Goal: Task Accomplishment & Management: Manage account settings

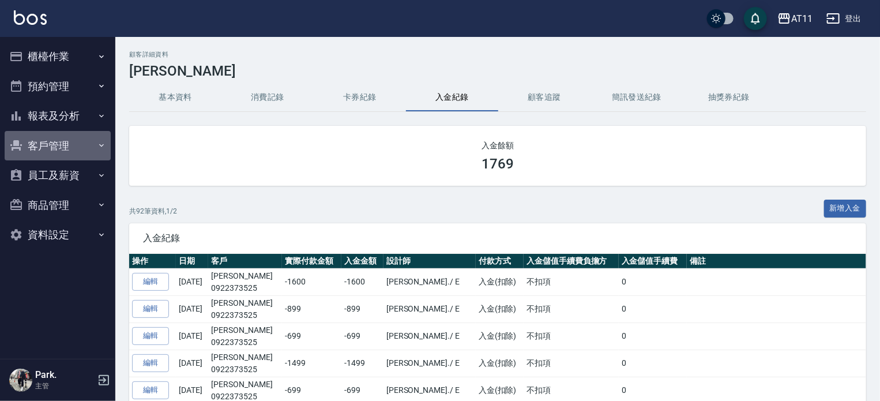
click at [75, 143] on button "客戶管理" at bounding box center [58, 146] width 106 height 30
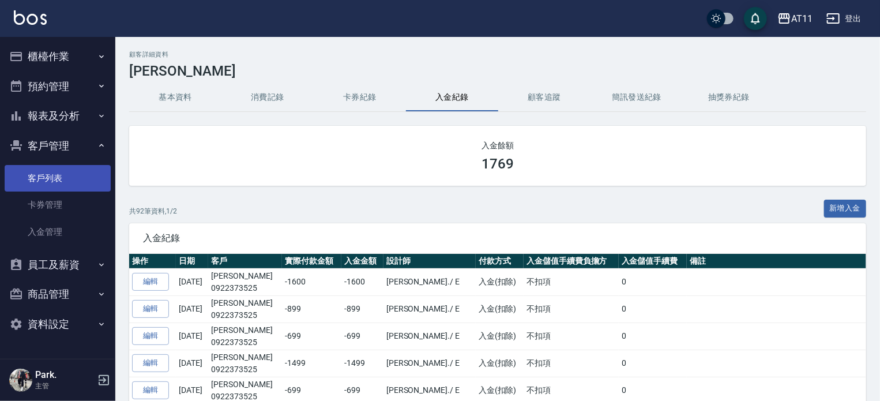
click at [76, 183] on link "客戶列表" at bounding box center [58, 178] width 106 height 27
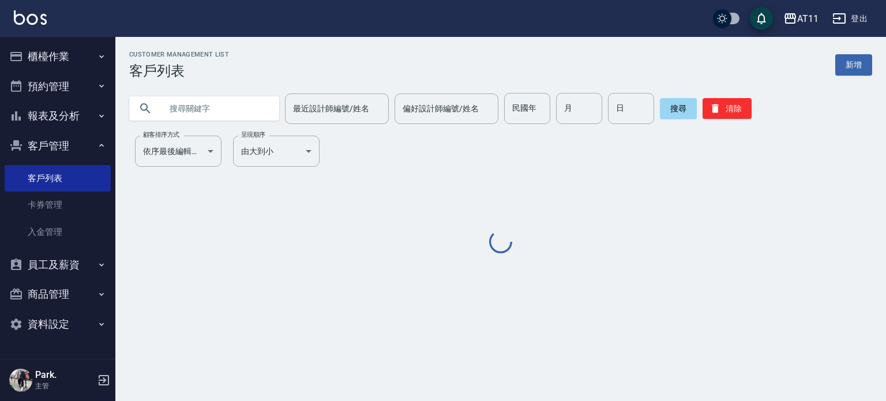
click at [242, 112] on input "text" at bounding box center [216, 108] width 108 height 31
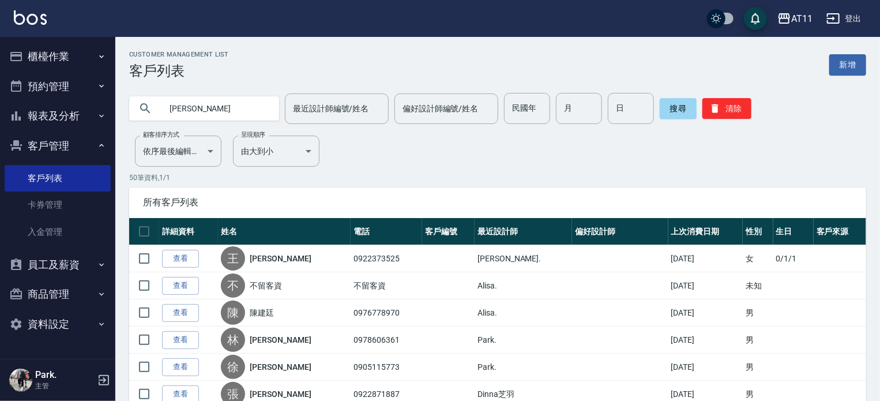
type input "詹"
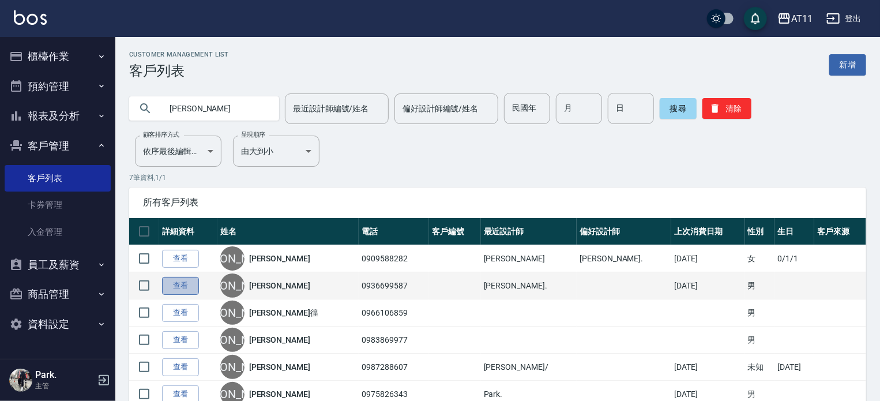
click at [188, 289] on link "查看" at bounding box center [180, 286] width 37 height 18
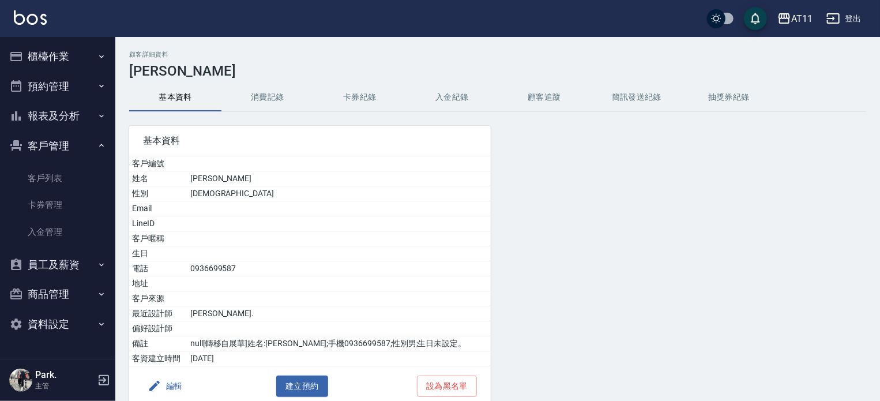
click at [444, 96] on button "入金紀錄" at bounding box center [452, 98] width 92 height 28
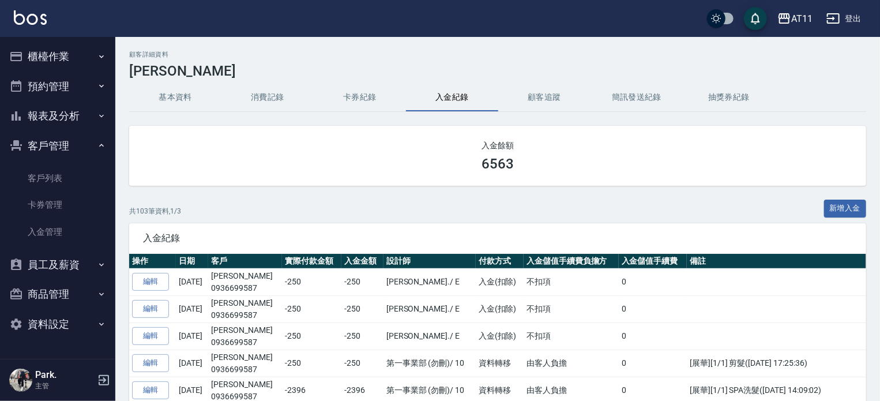
click at [54, 54] on button "櫃檯作業" at bounding box center [58, 57] width 106 height 30
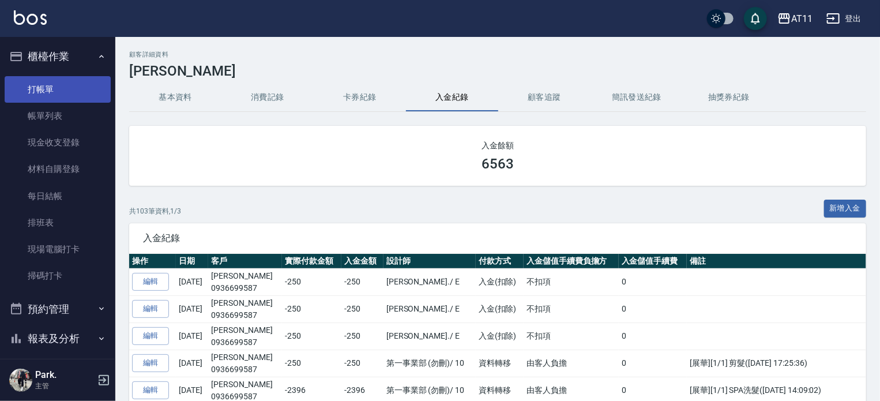
click at [65, 96] on link "打帳單" at bounding box center [58, 89] width 106 height 27
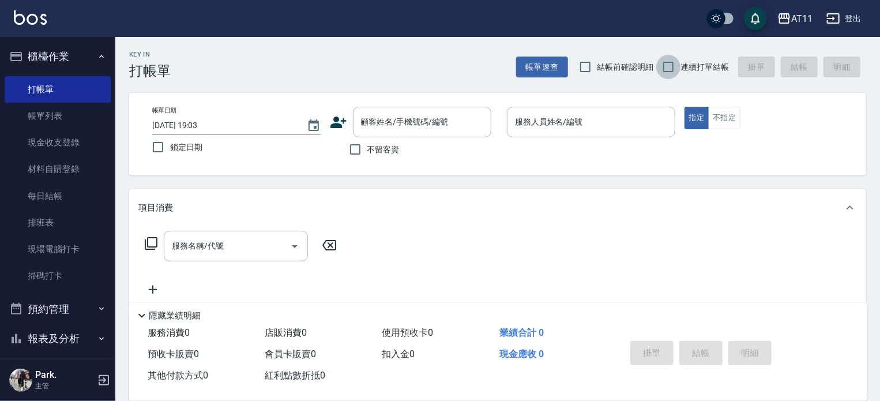
click at [674, 74] on input "連續打單結帳" at bounding box center [669, 67] width 24 height 24
checkbox input "true"
click at [355, 154] on input "不留客資" at bounding box center [355, 149] width 24 height 24
checkbox input "true"
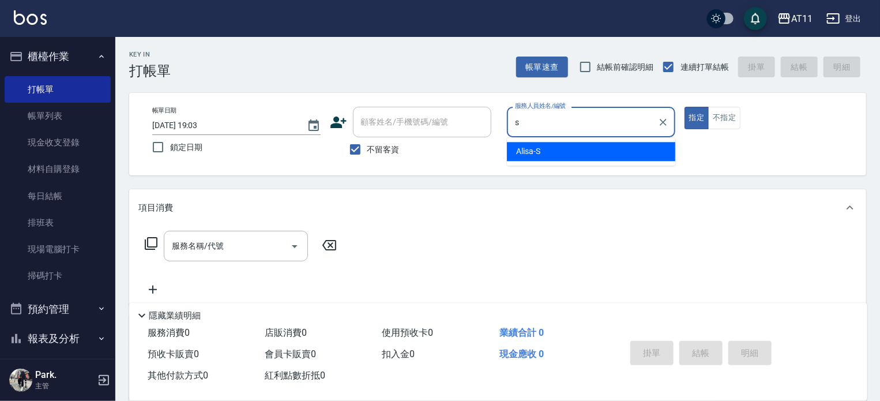
type input "Alisa-S"
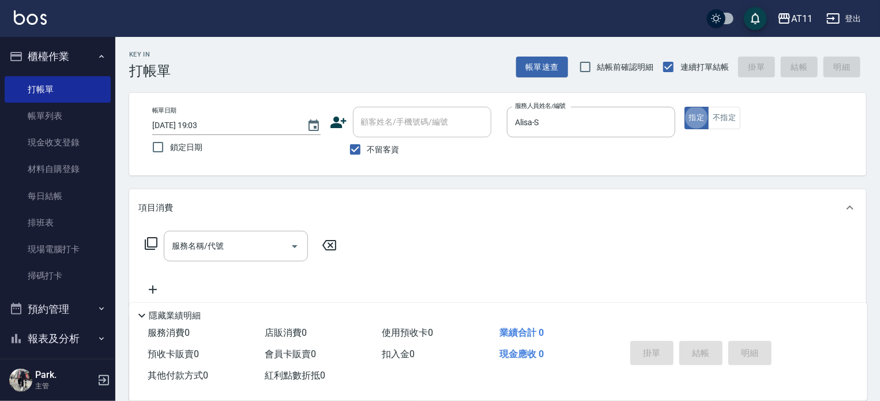
type button "true"
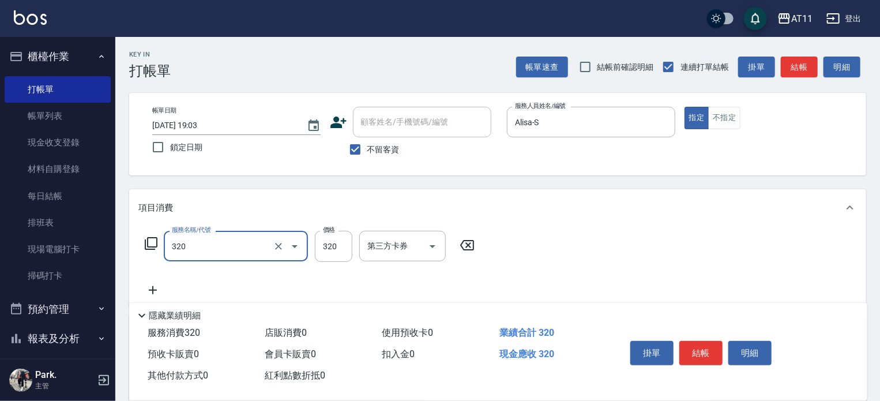
type input "洗剪(320)"
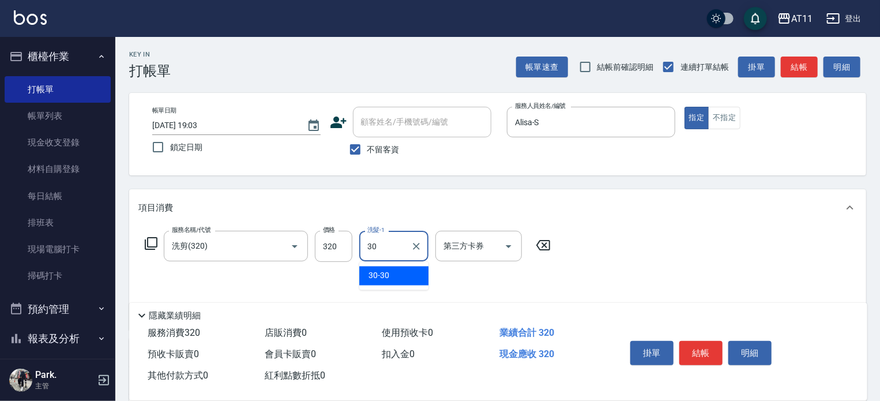
type input "30-30"
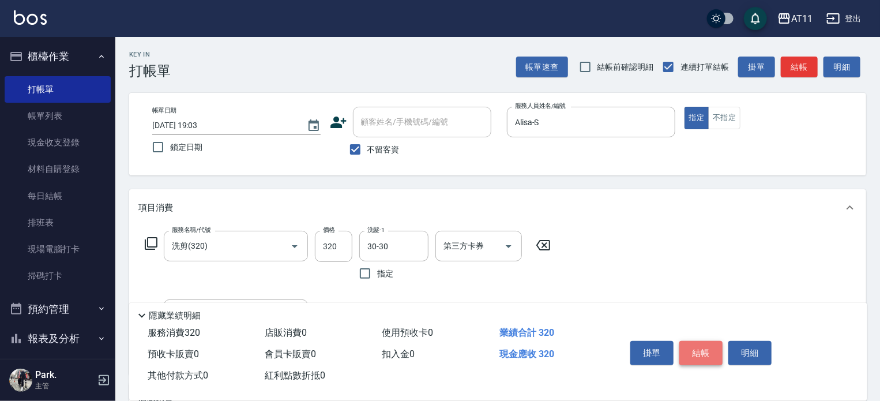
click at [702, 346] on button "結帳" at bounding box center [701, 353] width 43 height 24
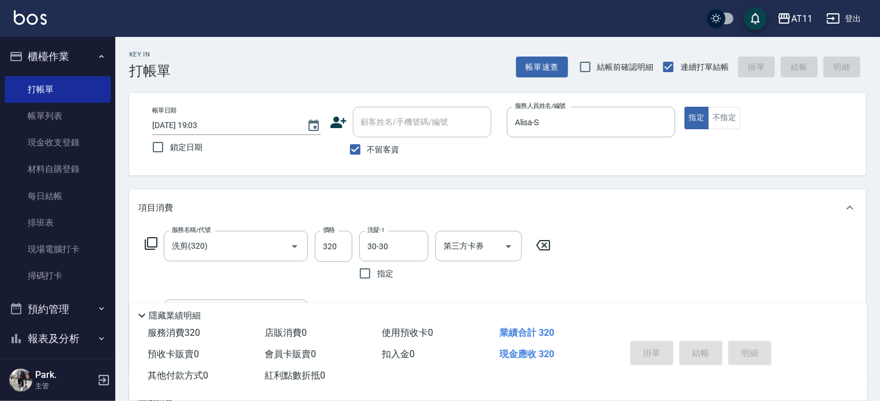
type input "2025/10/07 19:04"
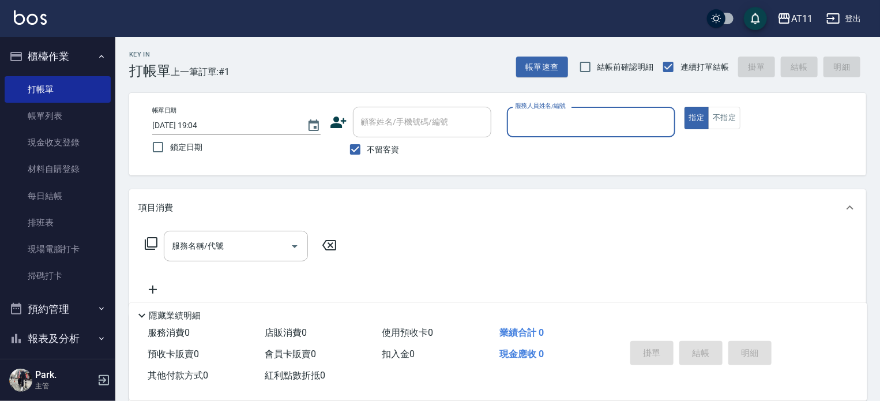
type input "ㄋ"
type input "Alisa-S"
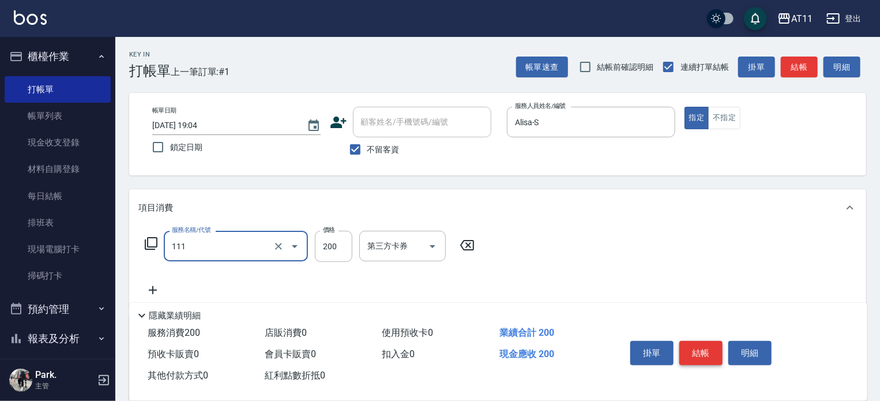
type input "精油洗髮(111)"
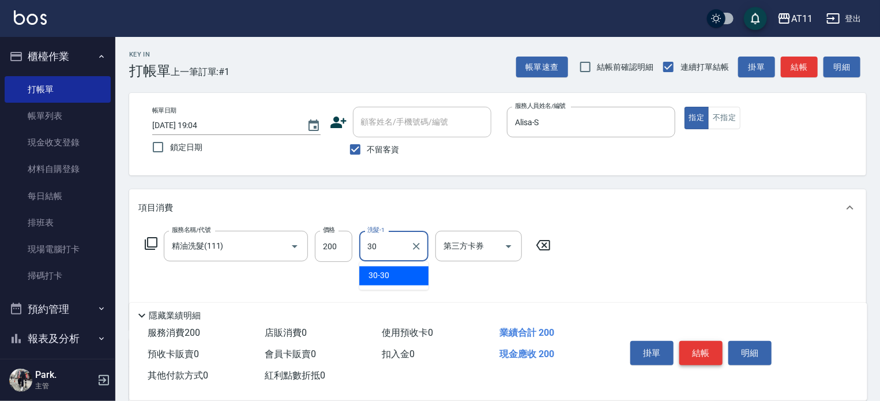
type input "30-30"
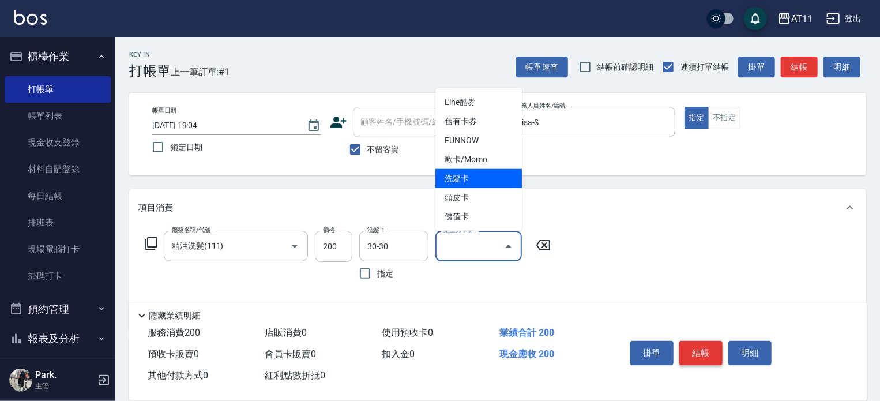
type input "洗髮卡"
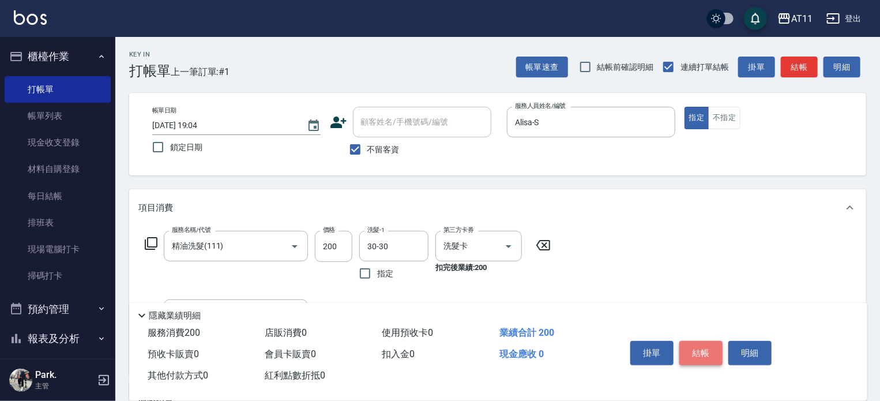
click at [689, 344] on button "結帳" at bounding box center [701, 353] width 43 height 24
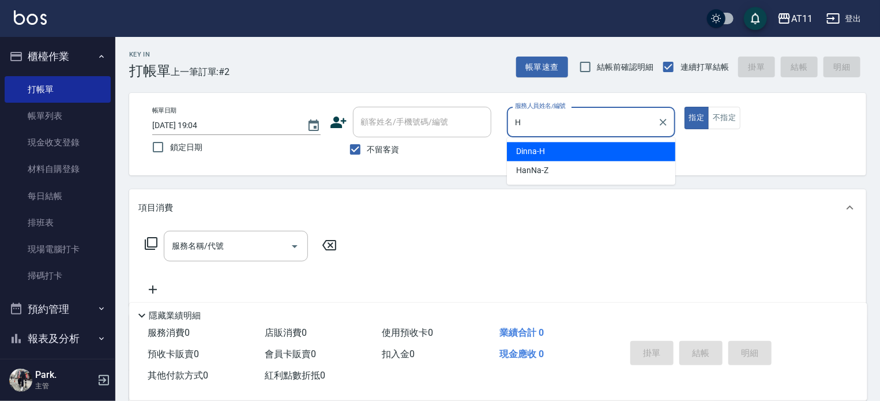
type input "Dinna-H"
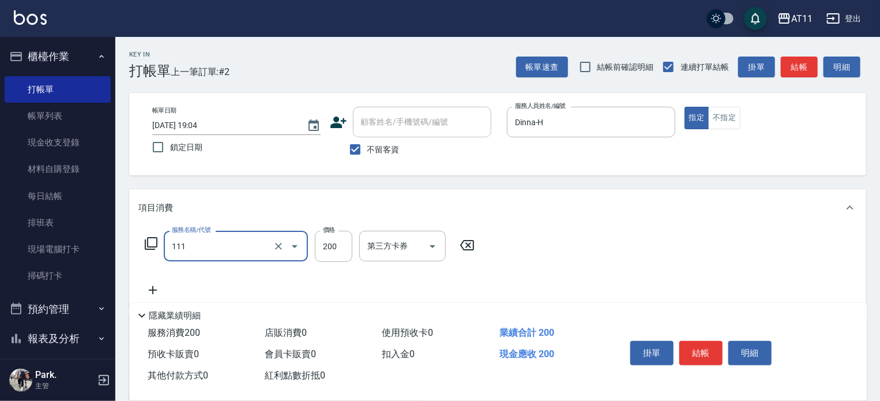
type input "精油洗髮(111)"
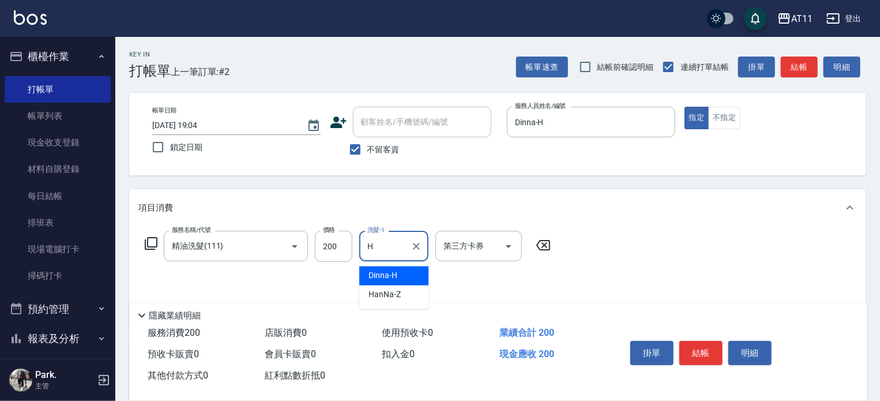
type input "Dinna-H"
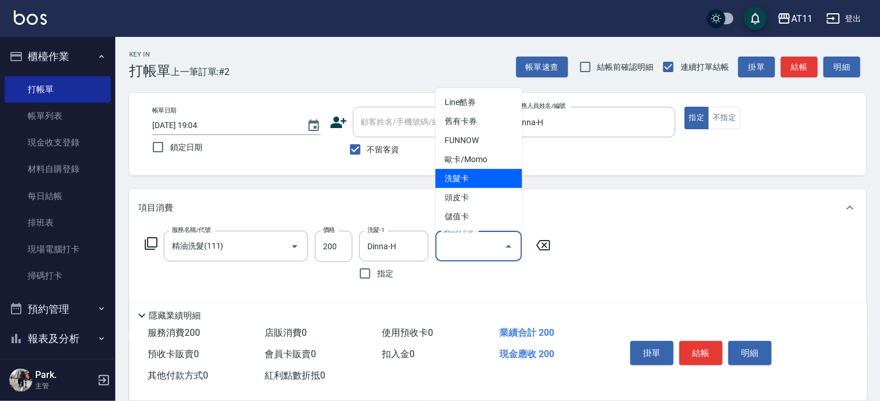
type input "洗髮卡"
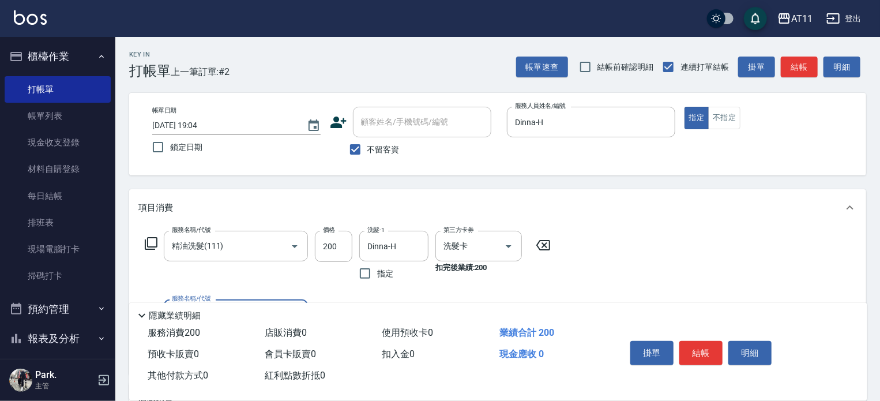
click at [689, 344] on button "結帳" at bounding box center [701, 353] width 43 height 24
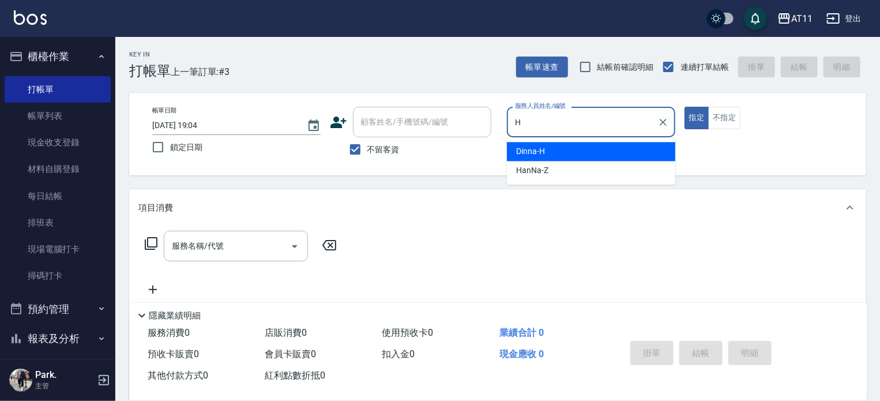
type input "Dinna-H"
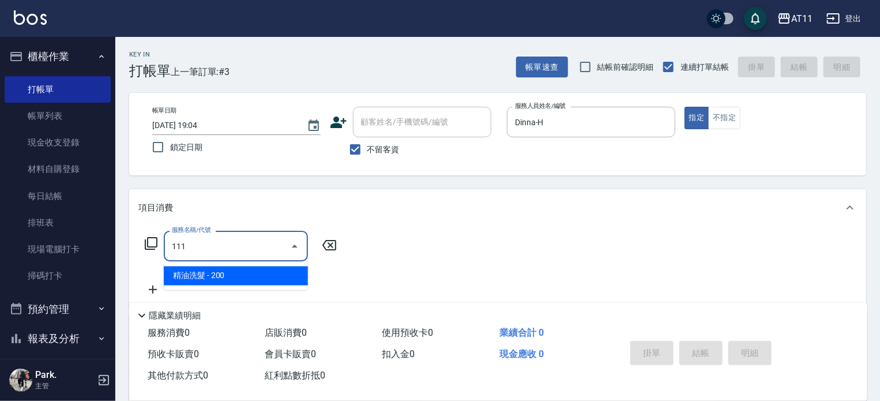
type input "精油洗髮(111)"
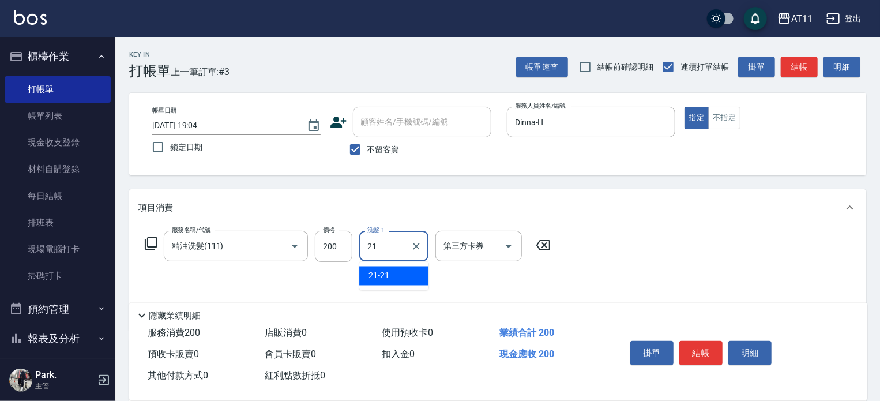
type input "21-21"
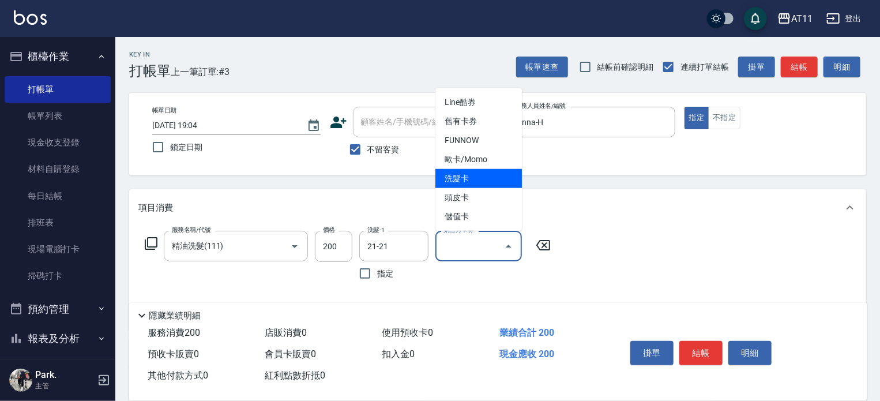
type input "洗髮卡"
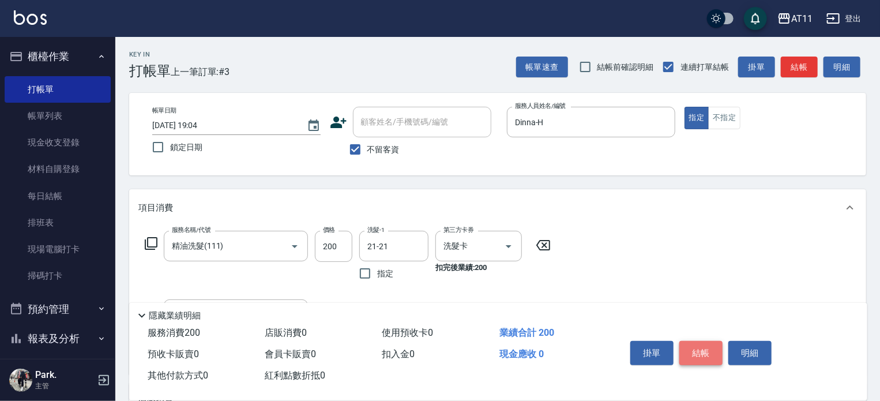
click at [695, 346] on button "結帳" at bounding box center [701, 353] width 43 height 24
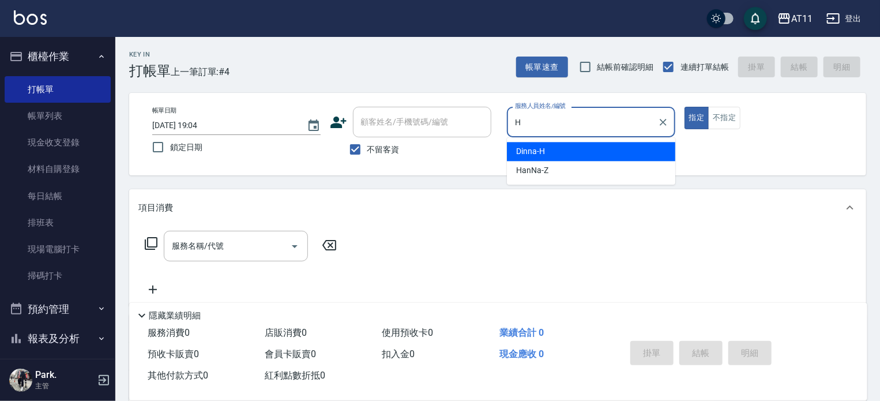
type input "Dinna-H"
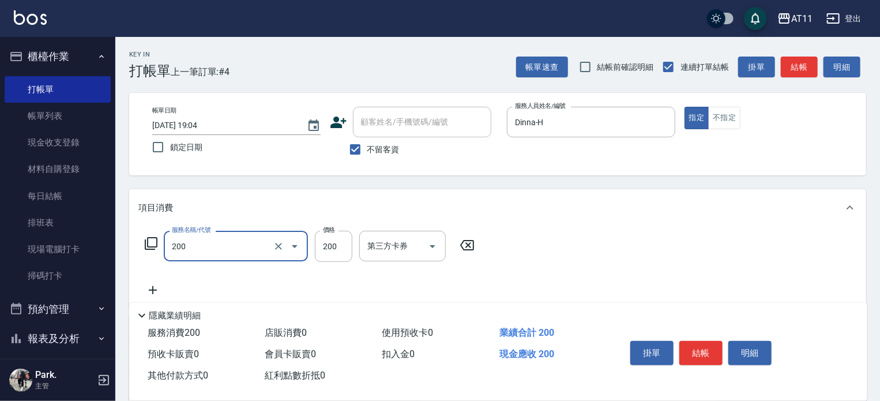
type input "剪髮(200)"
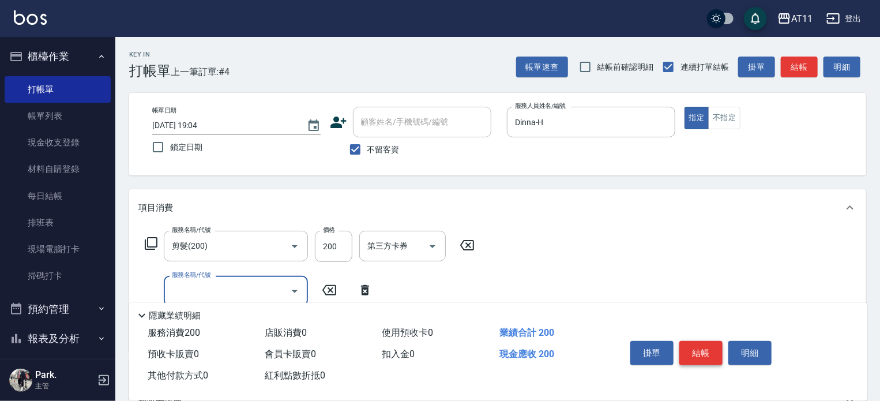
click at [699, 347] on button "結帳" at bounding box center [701, 353] width 43 height 24
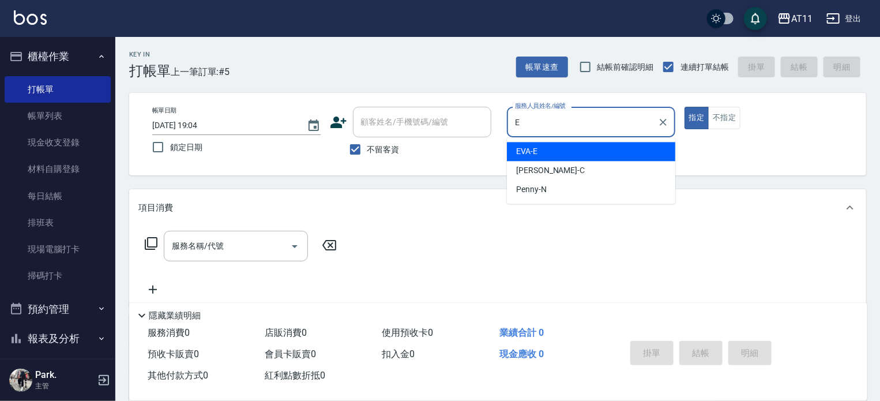
type input "EVA-E"
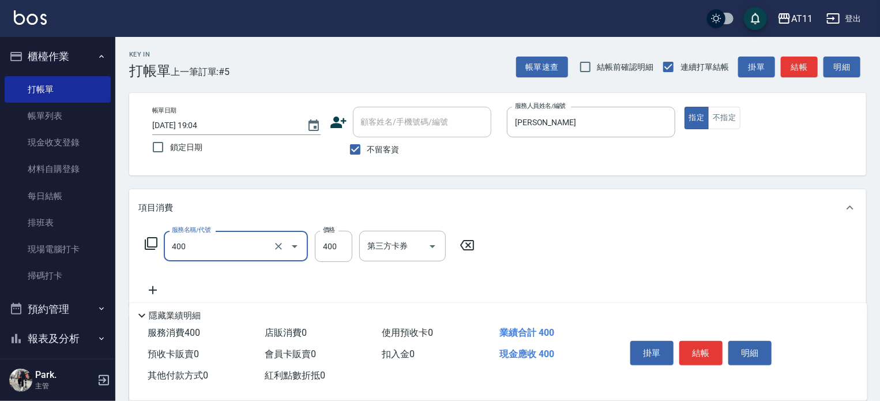
type input "洗剪(400)"
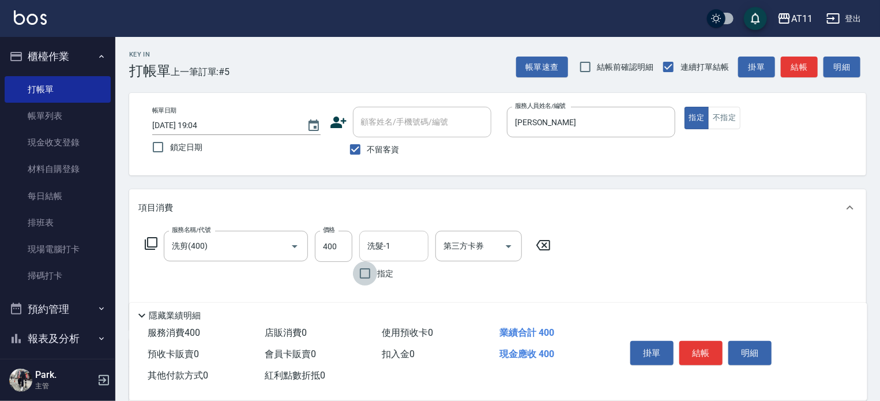
click at [387, 242] on input "洗髮-1" at bounding box center [394, 246] width 59 height 20
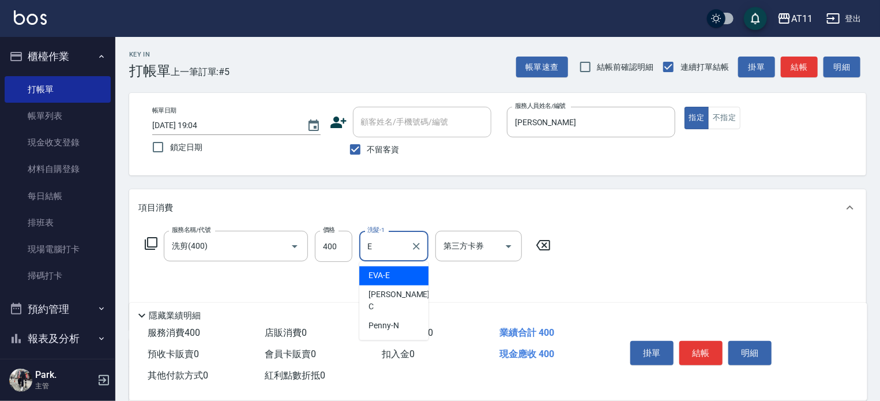
type input "EVA-E"
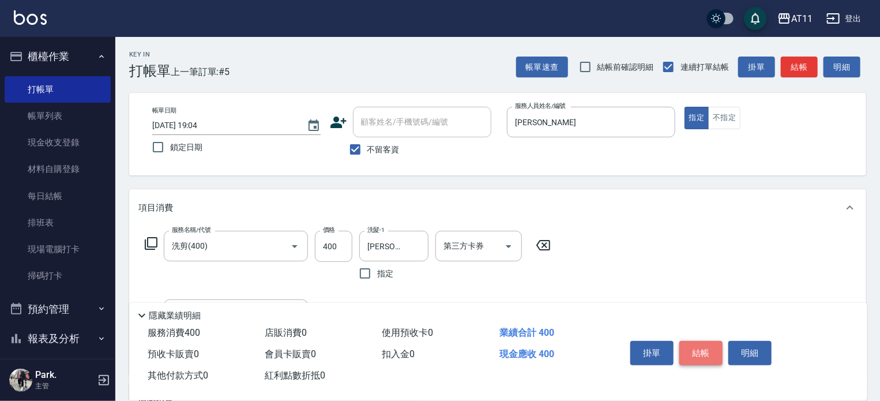
click at [706, 347] on button "結帳" at bounding box center [701, 353] width 43 height 24
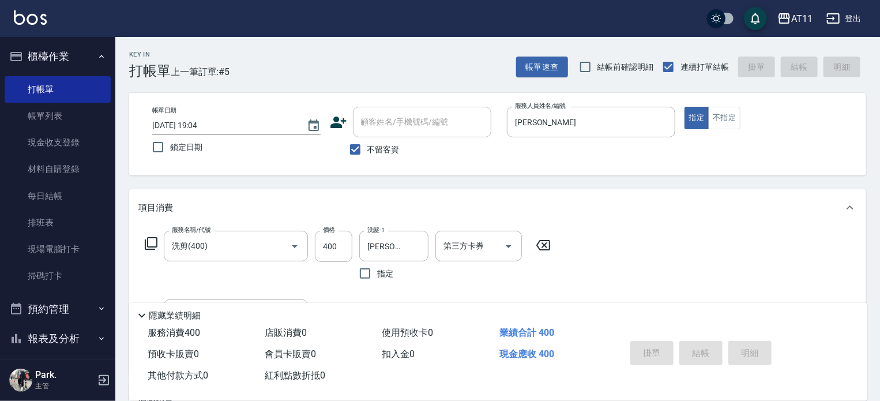
type input "2025/10/07 19:05"
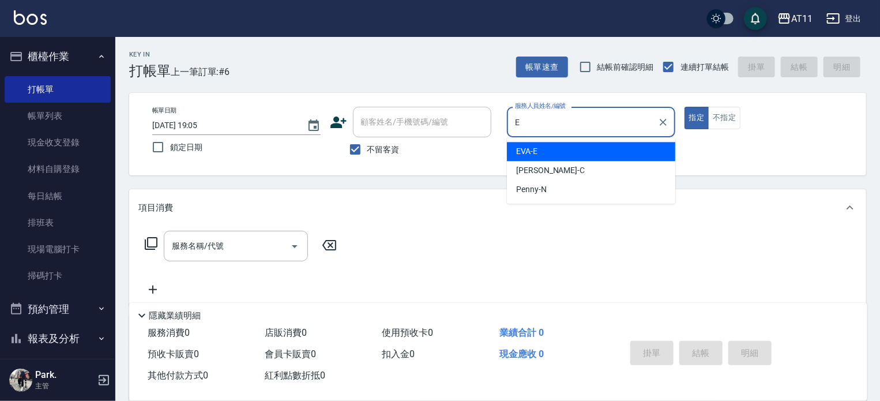
type input "EVA-E"
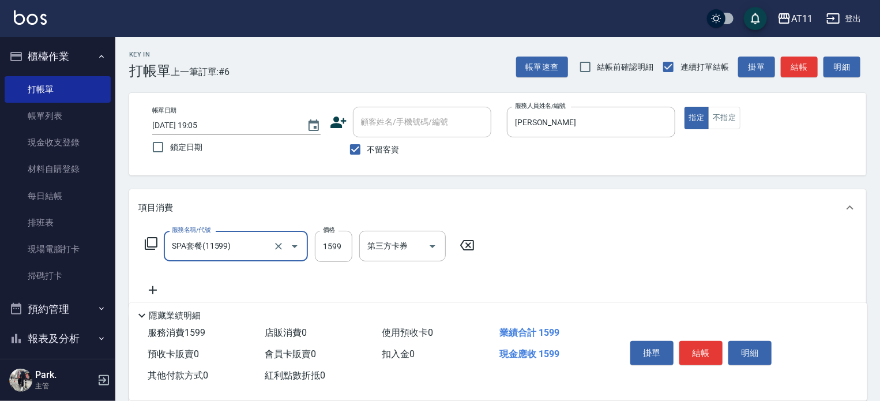
type input "SPA套餐(11599)"
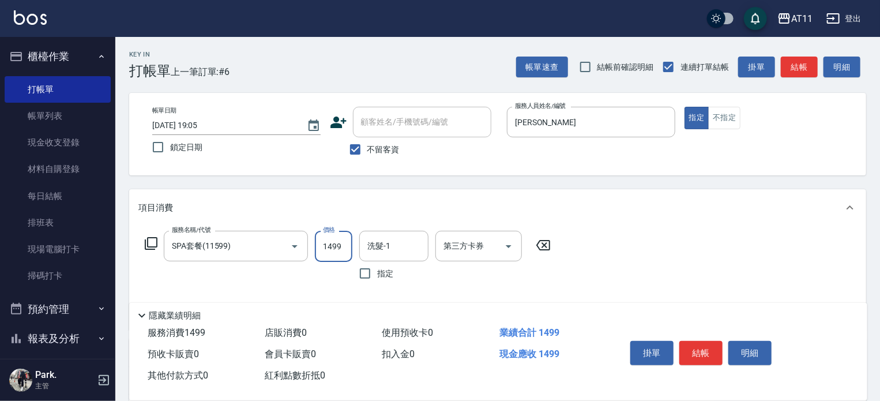
type input "1499"
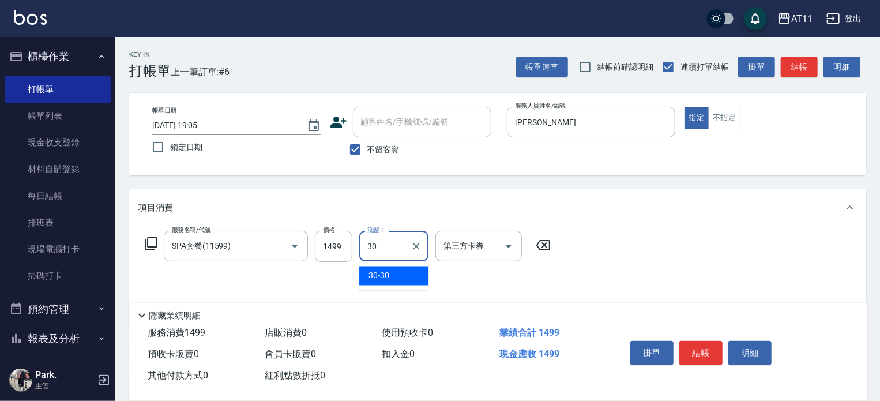
type input "30-30"
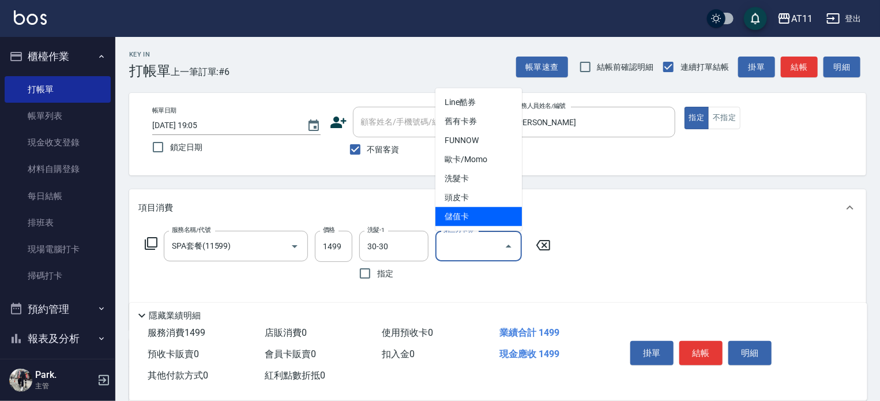
type input "儲值卡"
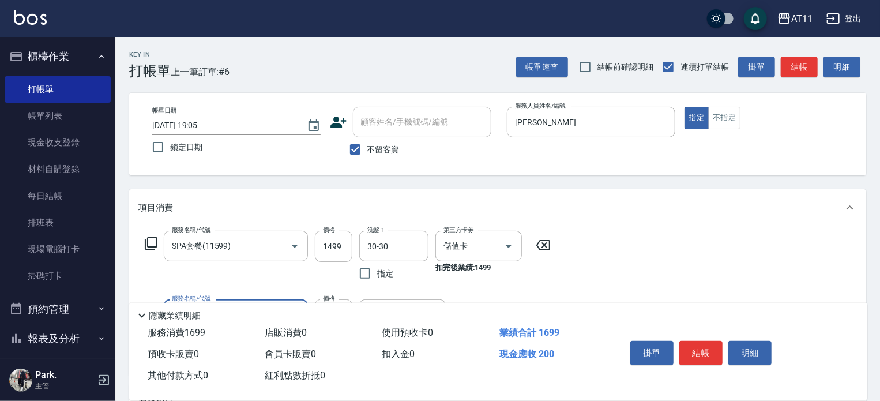
type input "剪髮(200)"
type input "101"
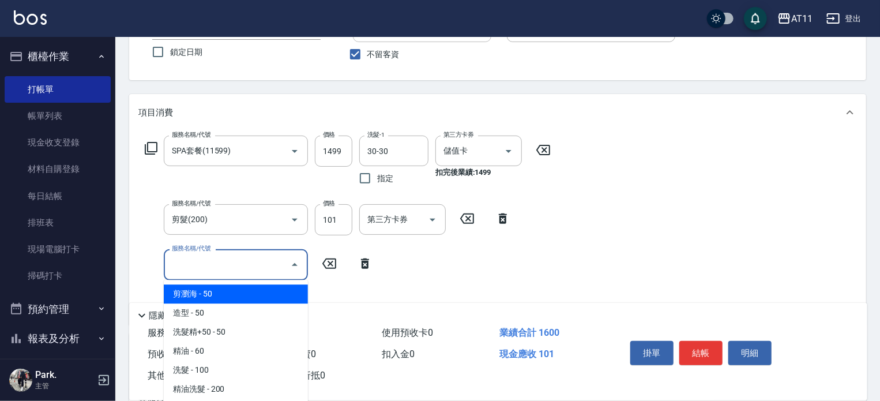
scroll to position [173, 0]
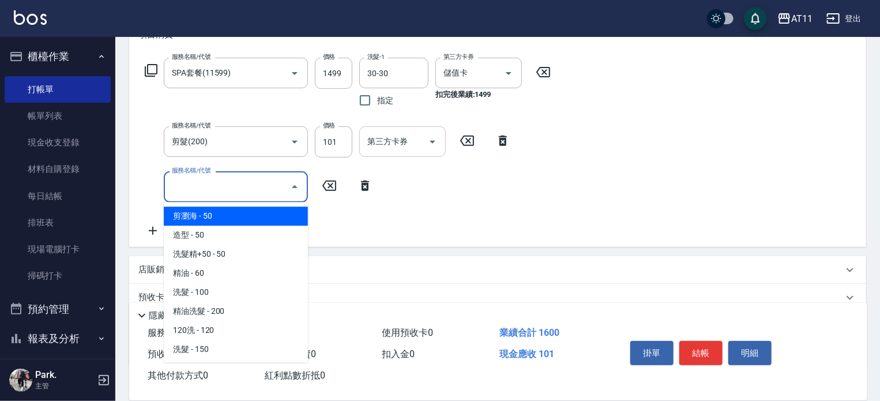
click at [434, 145] on icon "Open" at bounding box center [433, 142] width 14 height 14
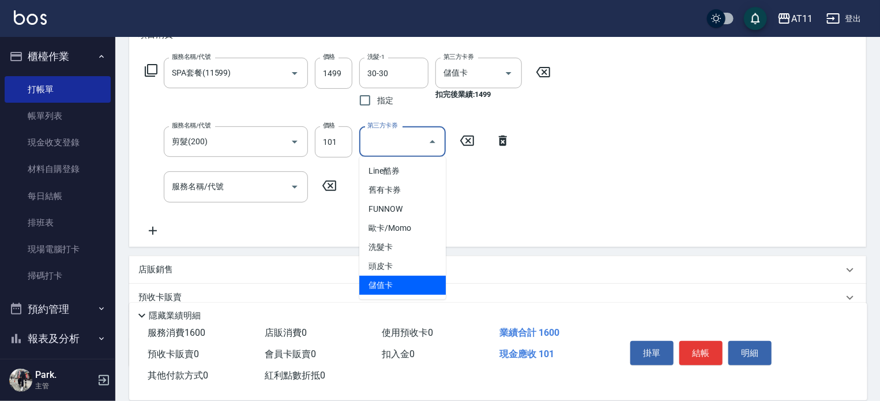
click at [404, 285] on span "儲值卡" at bounding box center [402, 285] width 87 height 19
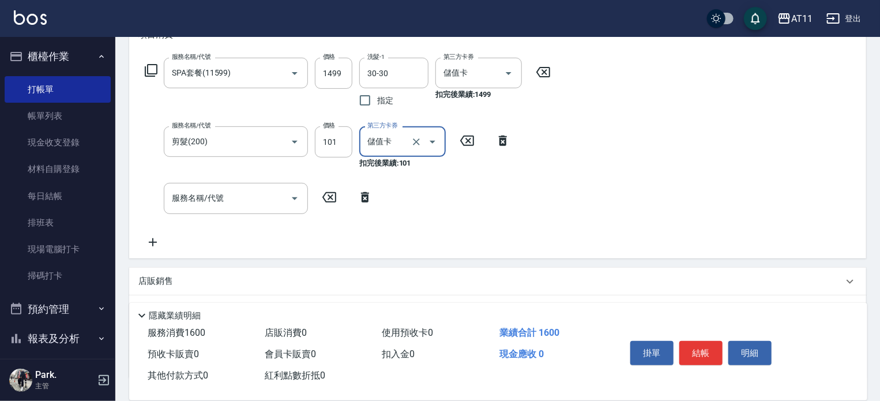
type input "儲值卡"
click at [440, 227] on div "服務名稱/代號 SPA套餐(11599) 服務名稱/代號 價格 1499 價格 洗髮-1 30-30 洗髮-1 指定 第三方卡券 儲值卡 第三方卡券 扣完後業…" at bounding box center [347, 153] width 419 height 191
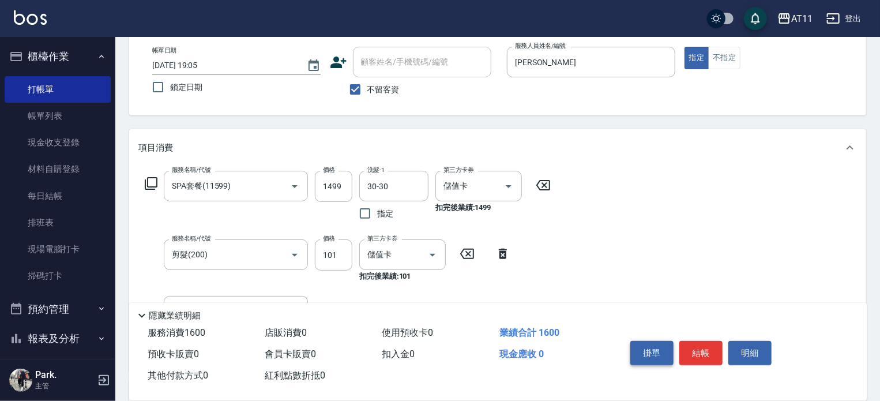
scroll to position [58, 0]
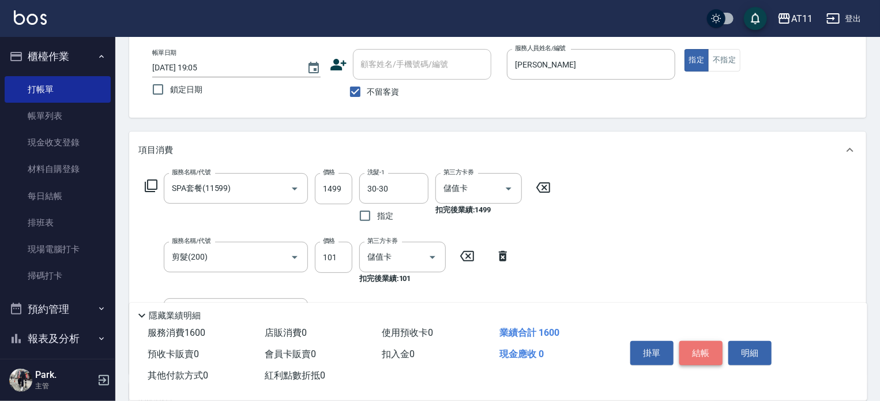
click at [701, 348] on button "結帳" at bounding box center [701, 353] width 43 height 24
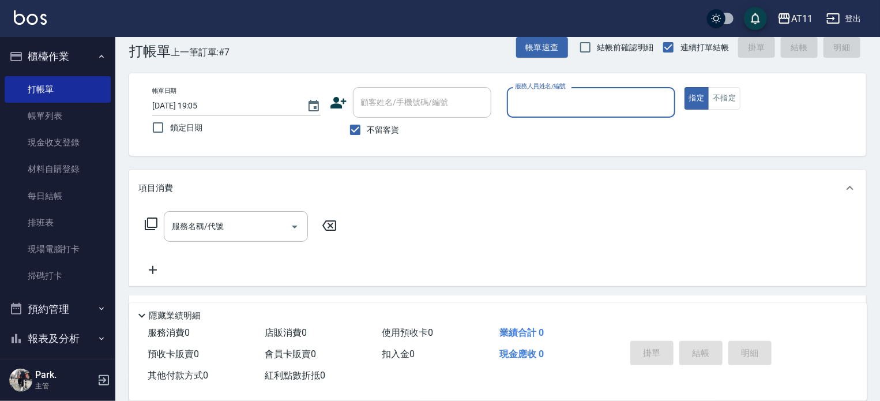
scroll to position [0, 0]
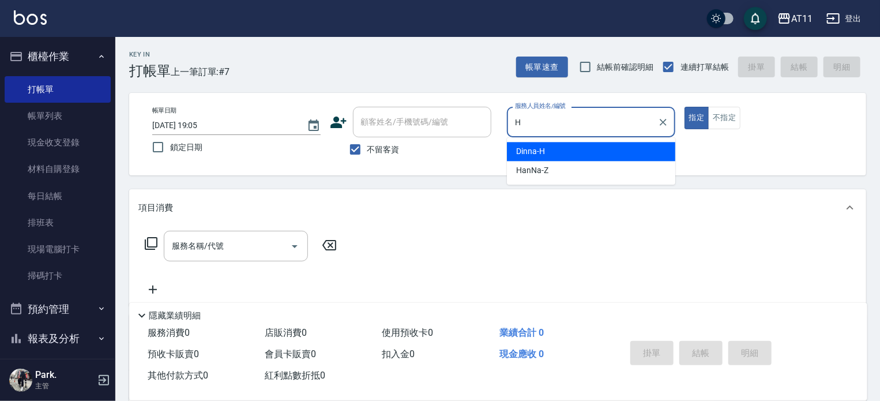
type input "Dinna-H"
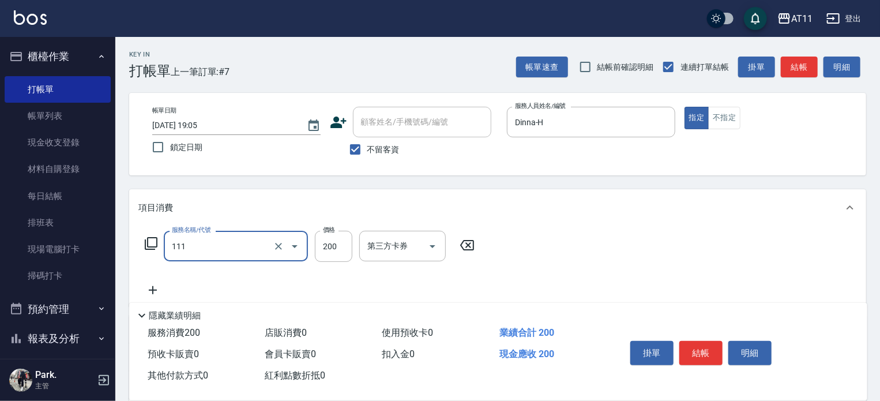
type input "精油洗髮(111)"
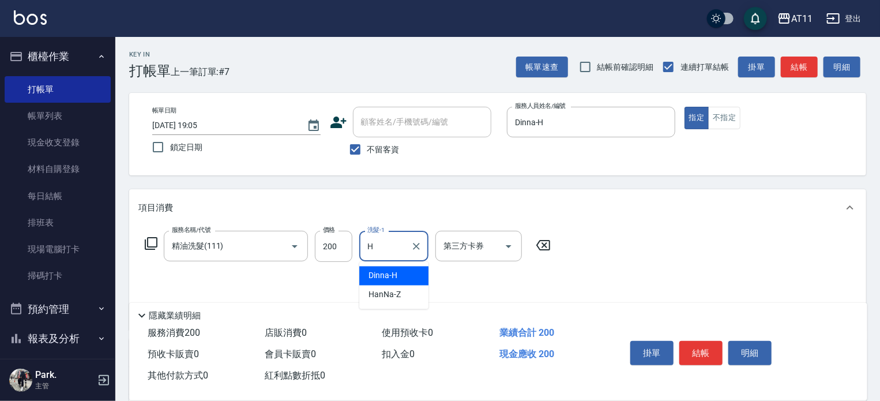
type input "Dinna-H"
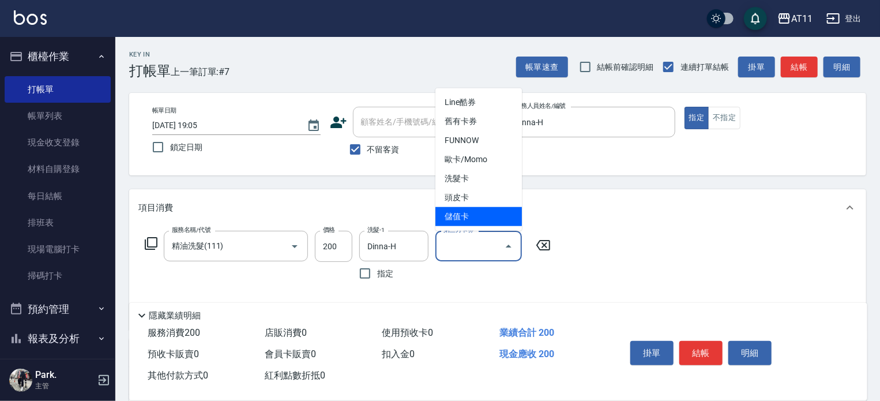
type input "儲值卡"
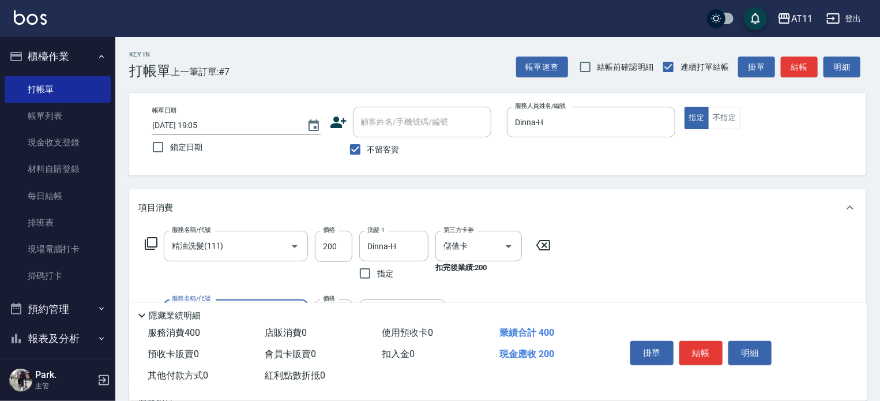
type input "剪髮(200)"
click at [507, 244] on icon "Open" at bounding box center [509, 246] width 14 height 14
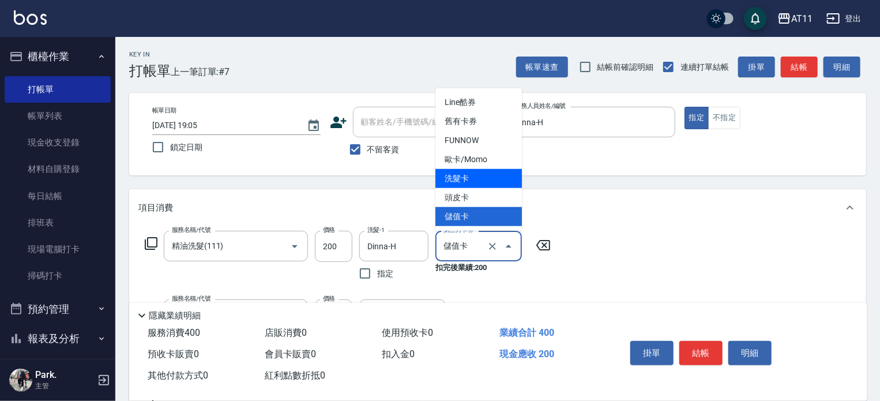
click at [486, 177] on span "洗髮卡" at bounding box center [479, 178] width 87 height 19
type input "洗髮卡"
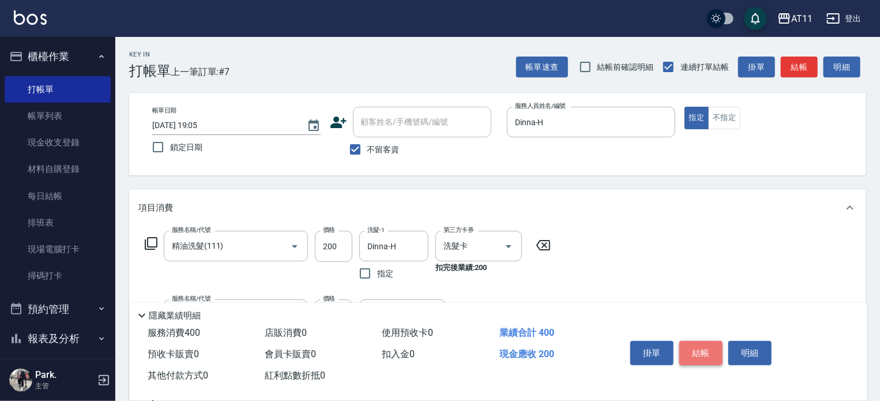
click at [702, 349] on button "結帳" at bounding box center [701, 353] width 43 height 24
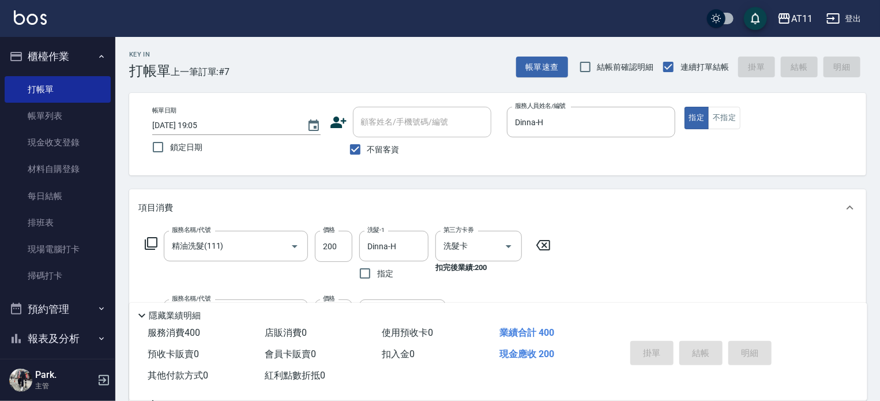
type input "2025/10/07 19:06"
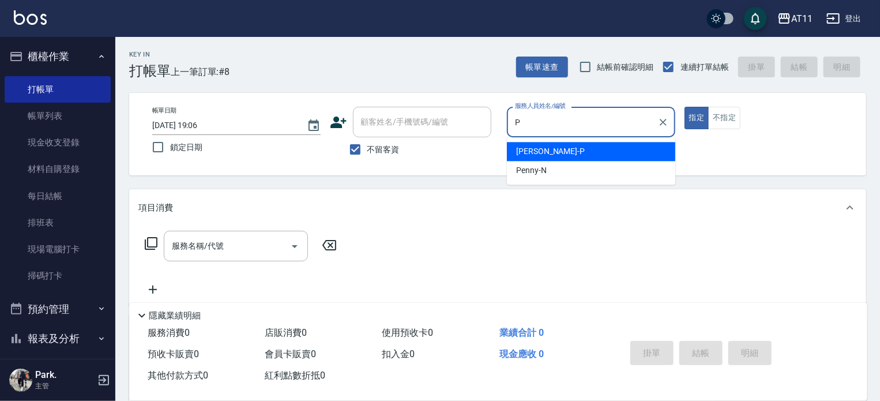
type input "Park-P"
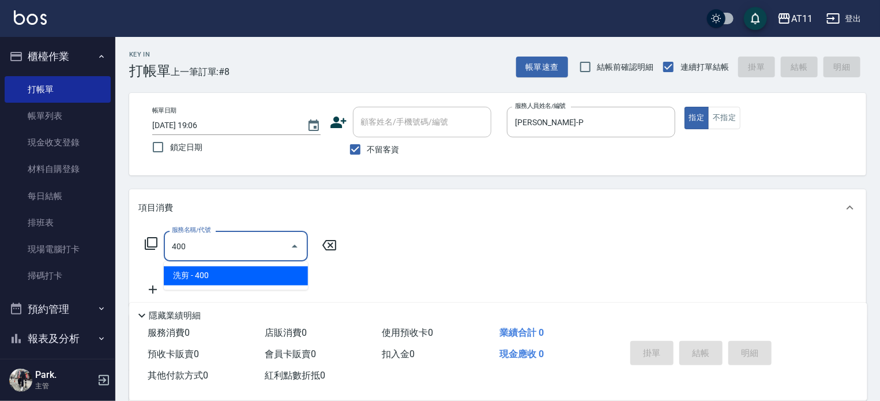
type input "洗剪(400)"
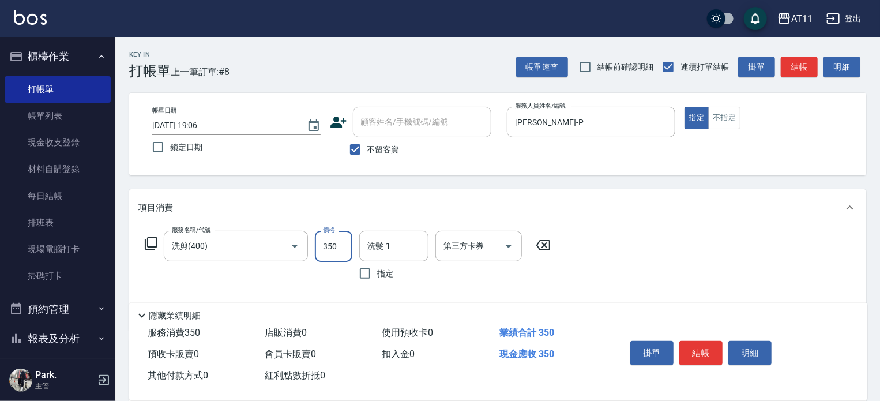
type input "350"
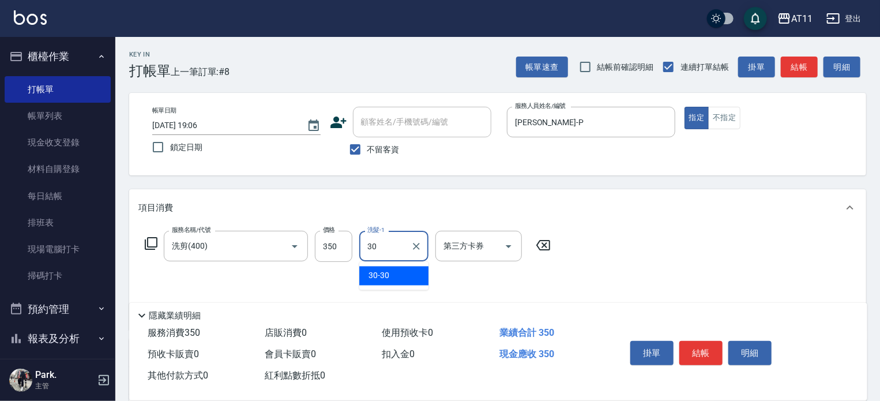
type input "30-30"
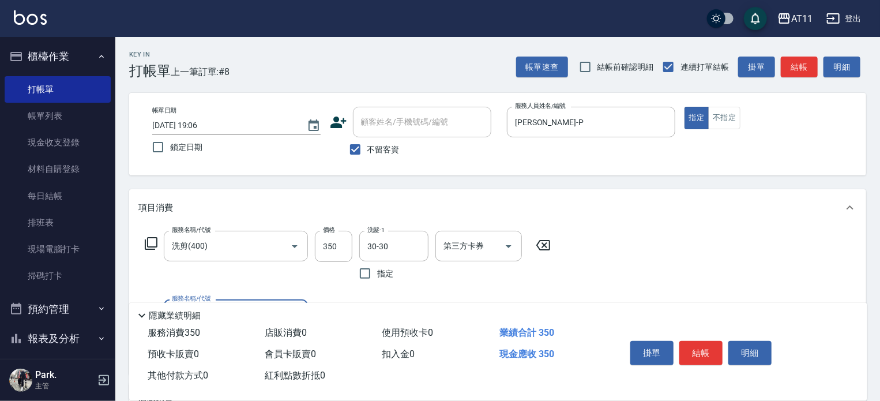
drag, startPoint x: 695, startPoint y: 346, endPoint x: 691, endPoint y: 327, distance: 19.4
click at [692, 341] on button "結帳" at bounding box center [701, 353] width 43 height 24
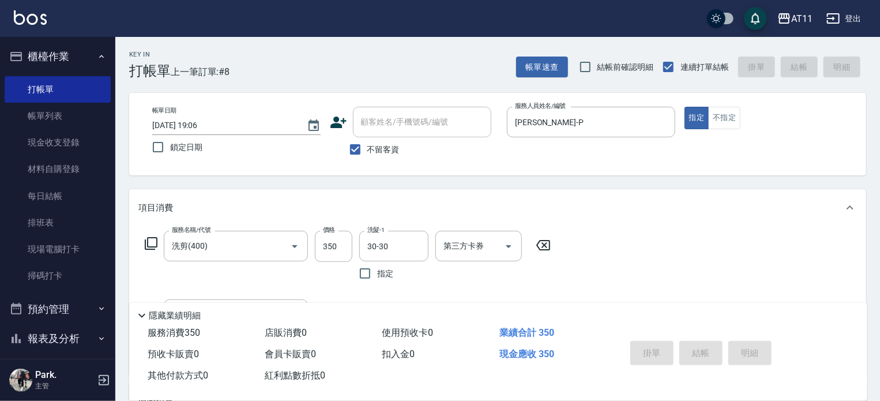
type input "2025/10/07 19:07"
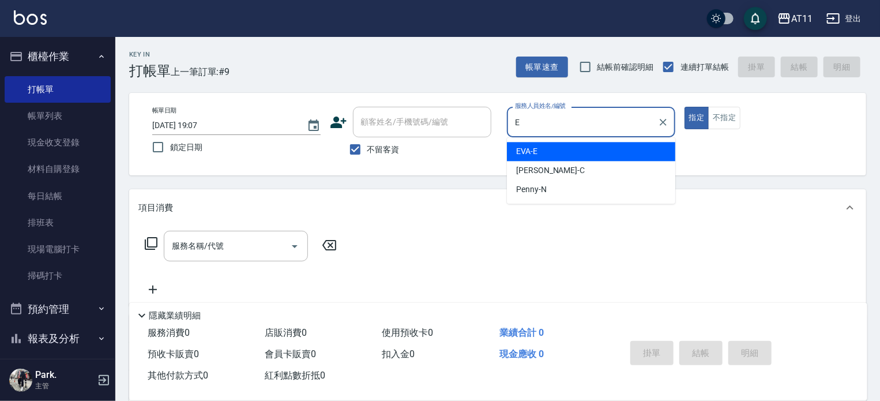
type input "EVA-E"
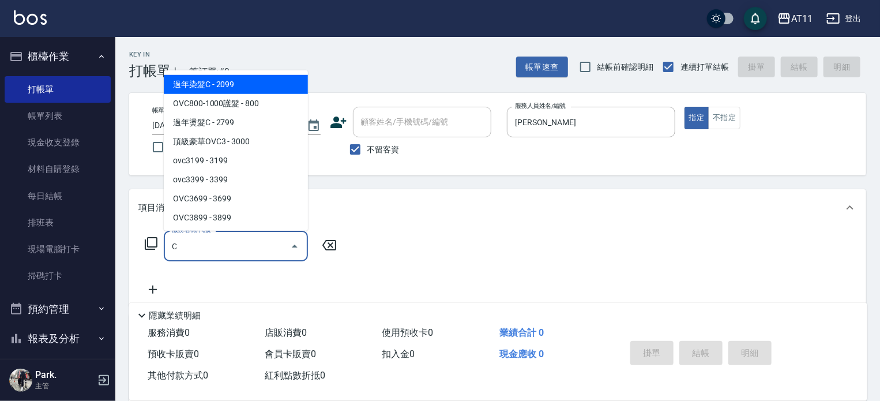
scroll to position [53, 0]
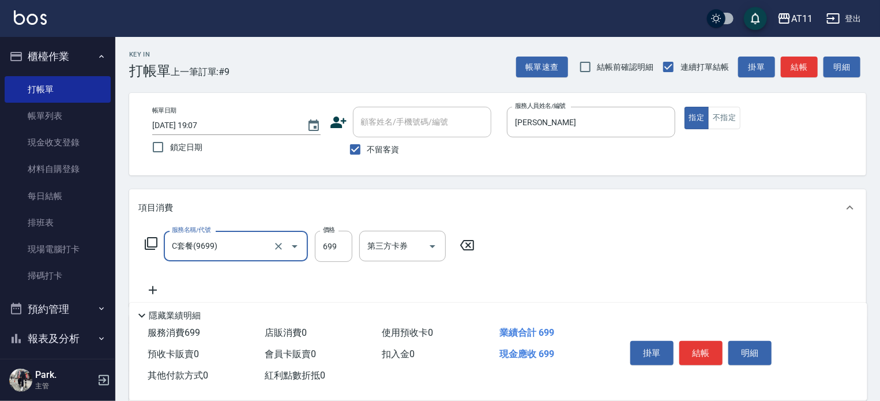
type input "C套餐(9699)"
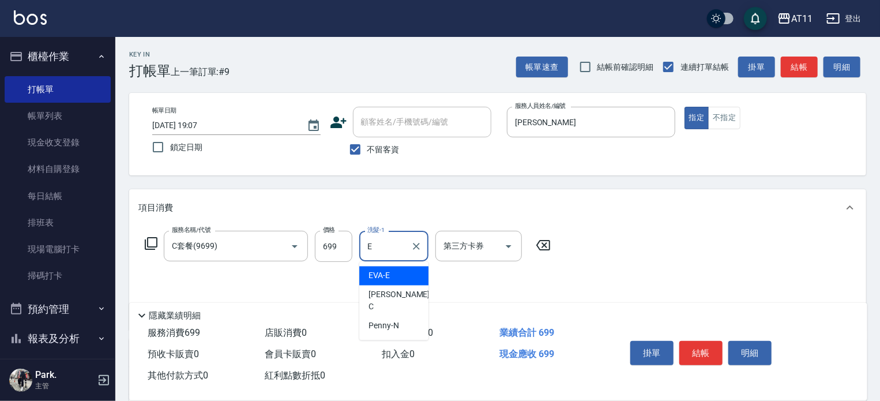
type input "EVA-E"
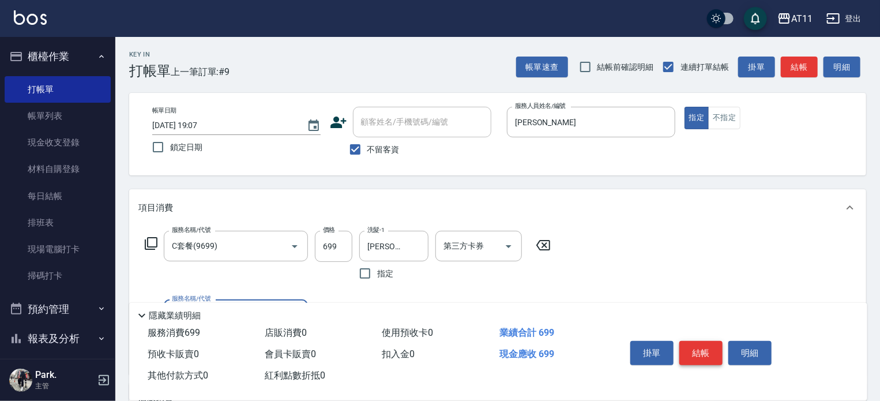
click at [693, 355] on button "結帳" at bounding box center [701, 353] width 43 height 24
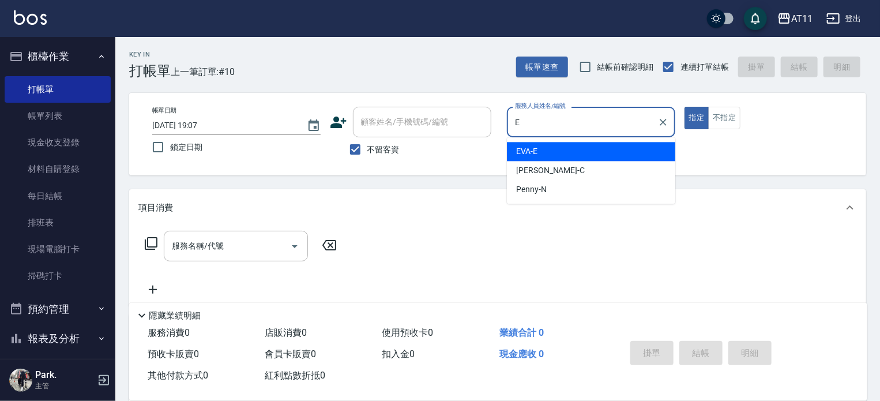
type input "EVA-E"
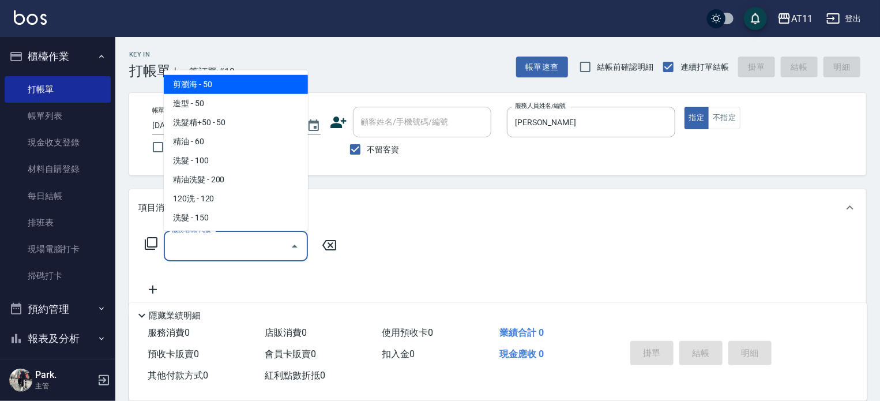
type input "剪瀏海(0050)"
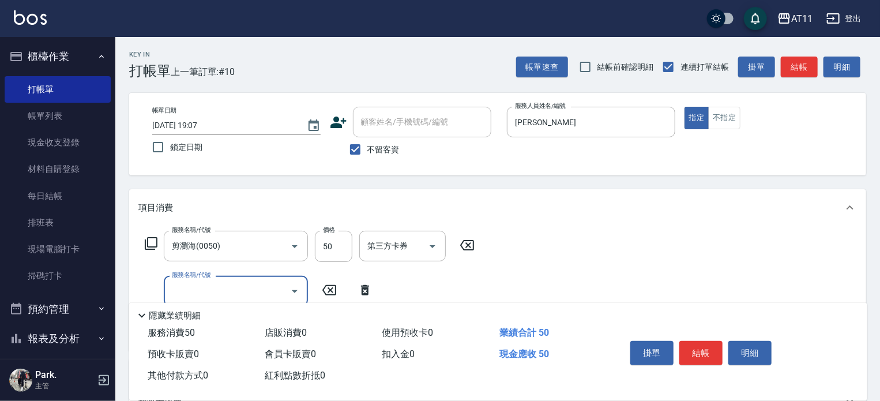
drag, startPoint x: 706, startPoint y: 345, endPoint x: 648, endPoint y: 338, distance: 58.2
click at [705, 345] on button "結帳" at bounding box center [701, 353] width 43 height 24
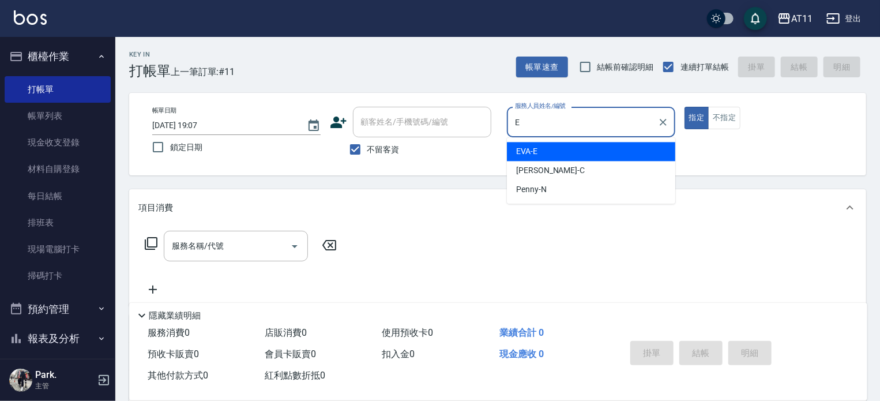
type input "EVA-E"
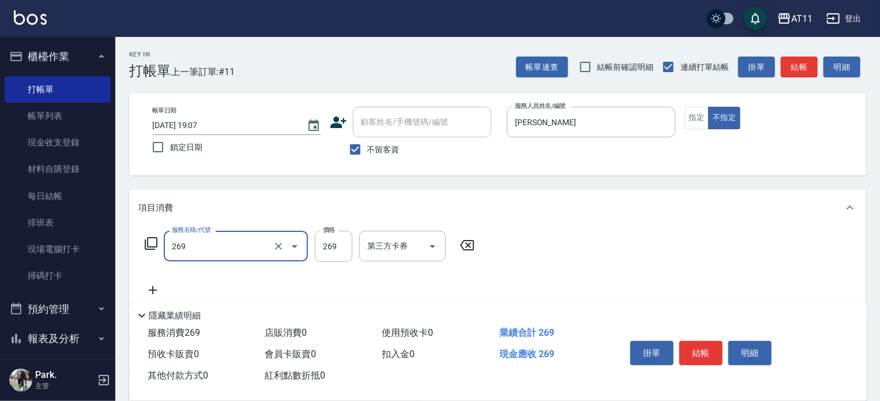
type input "一般洗剪(269)"
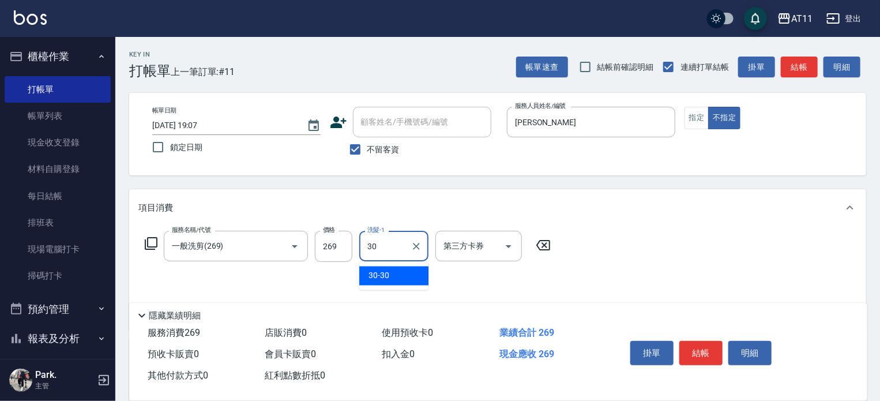
type input "30-30"
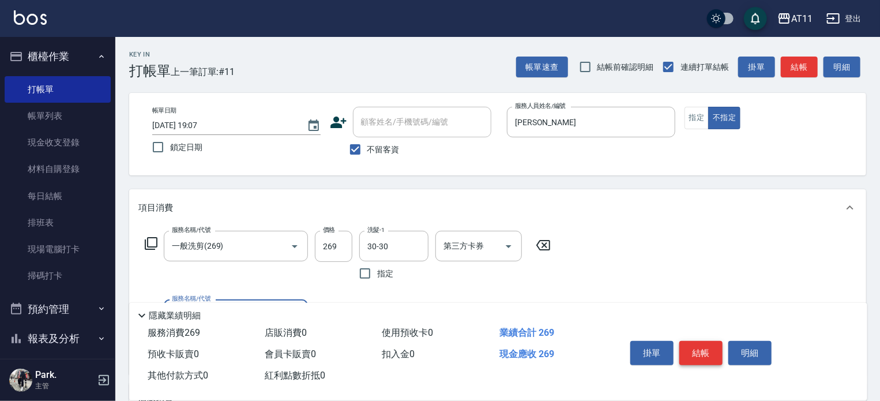
click at [705, 350] on button "結帳" at bounding box center [701, 353] width 43 height 24
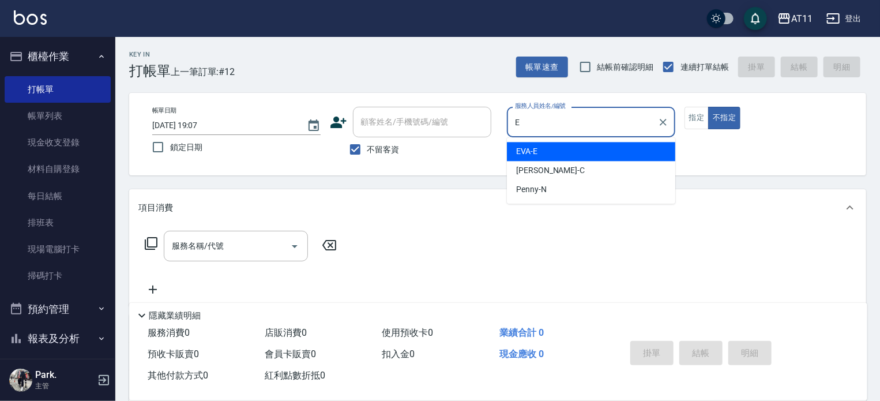
type input "EVA-E"
type button "false"
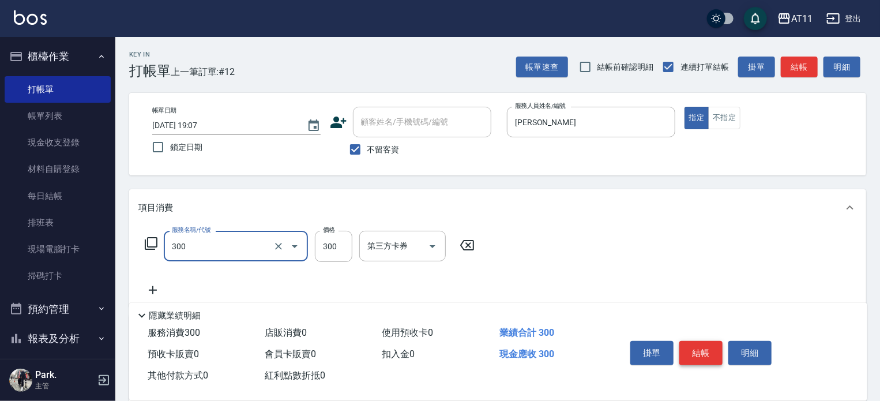
type input "A級剪髮(300)"
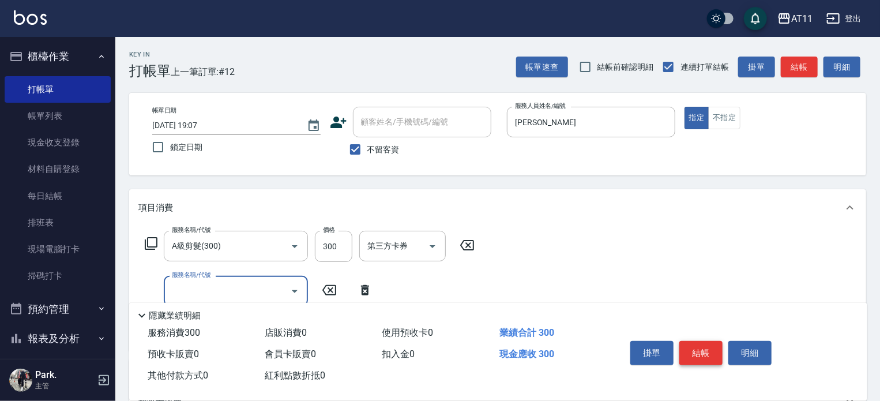
click at [705, 350] on button "結帳" at bounding box center [701, 353] width 43 height 24
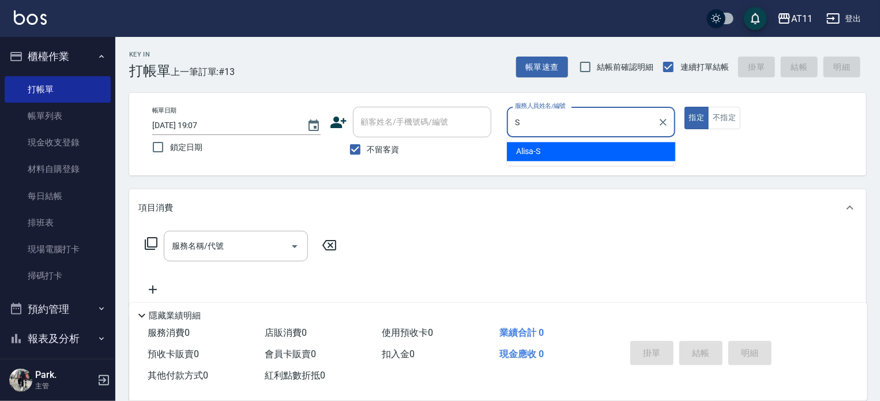
type input "Alisa-S"
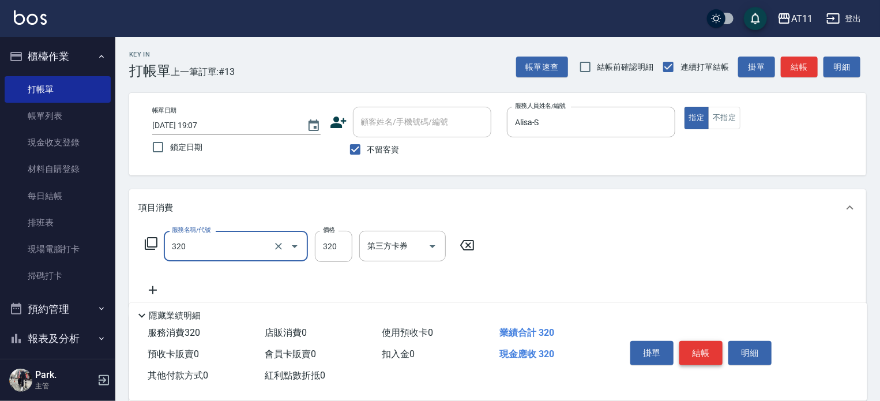
type input "洗剪(320)"
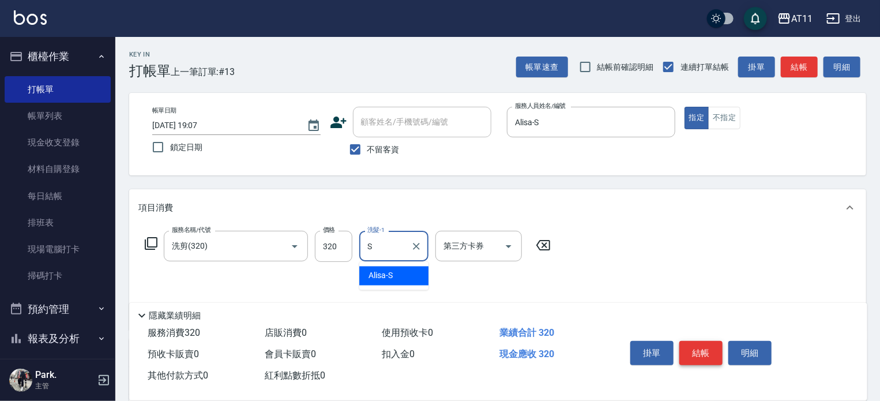
type input "Alisa-S"
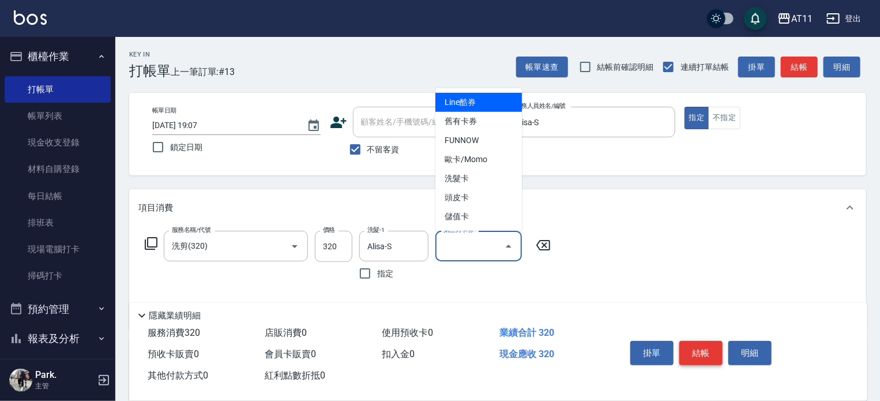
type input "Line酷券"
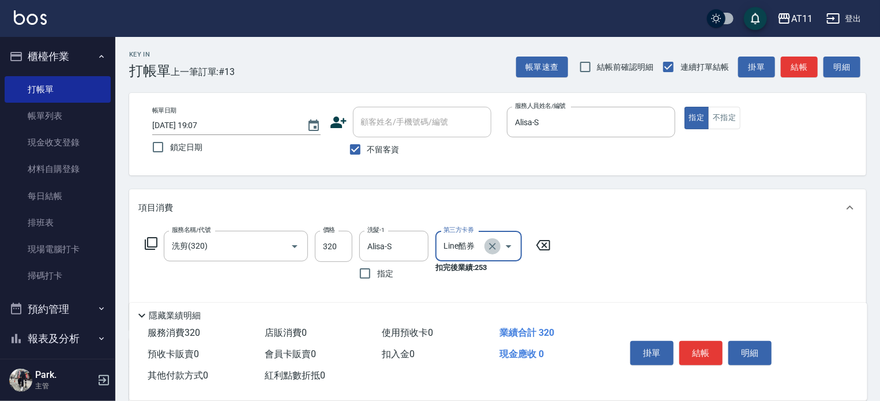
click at [495, 246] on icon "Clear" at bounding box center [493, 247] width 12 height 12
click at [522, 278] on div "第三方卡券 第三方卡券" at bounding box center [482, 258] width 93 height 55
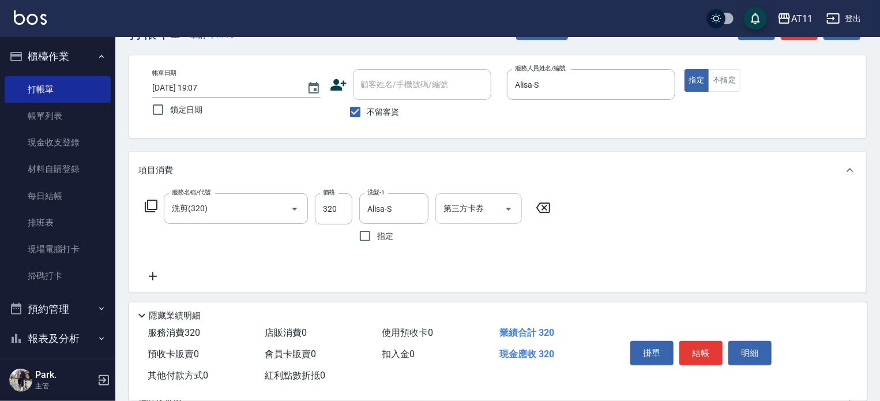
scroll to position [58, 0]
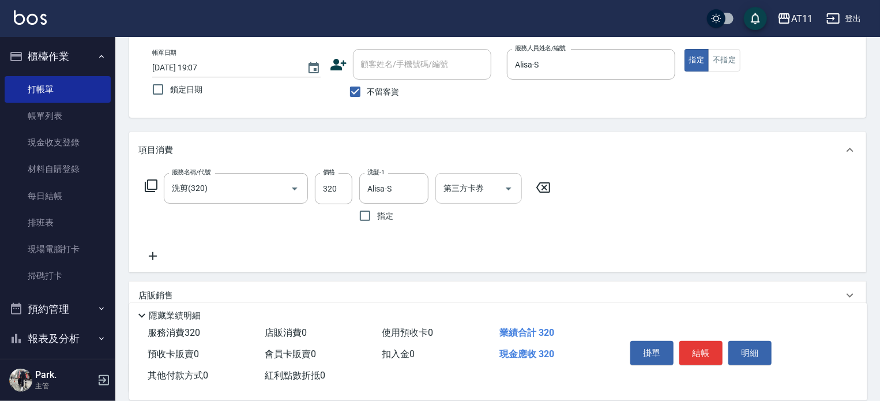
click at [539, 187] on icon at bounding box center [543, 188] width 29 height 14
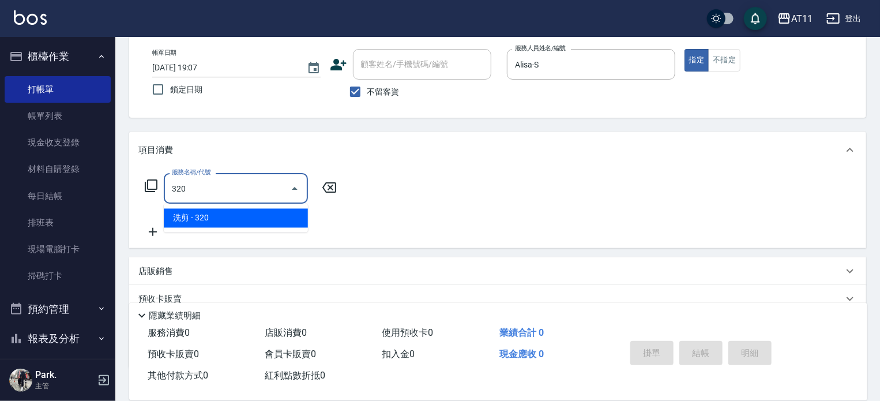
type input "洗剪(320)"
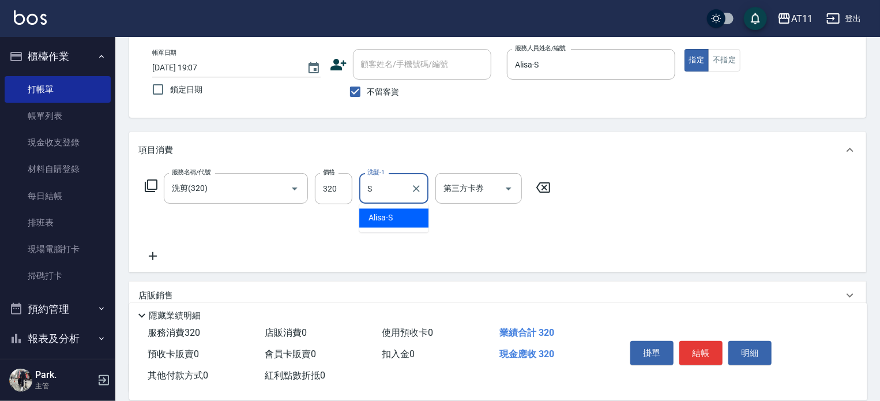
type input "Alisa-S"
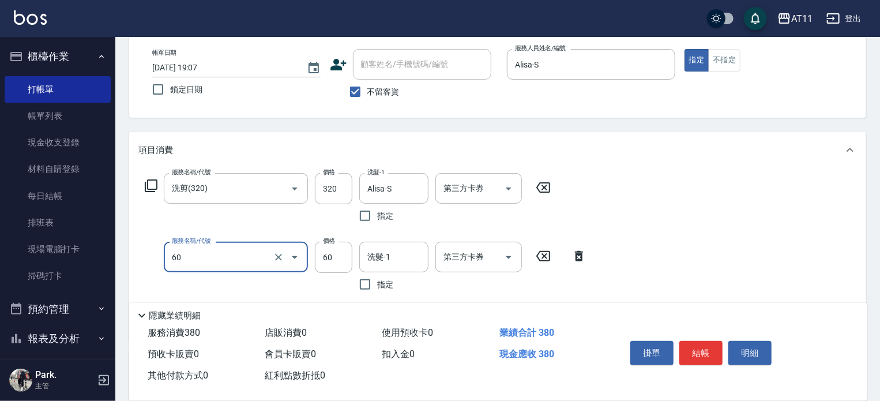
type input "精油(60)"
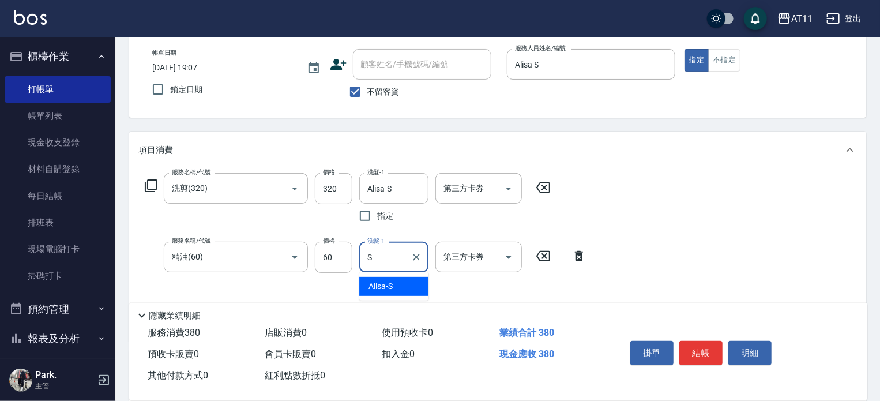
type input "Alisa-S"
click at [704, 349] on button "結帳" at bounding box center [701, 353] width 43 height 24
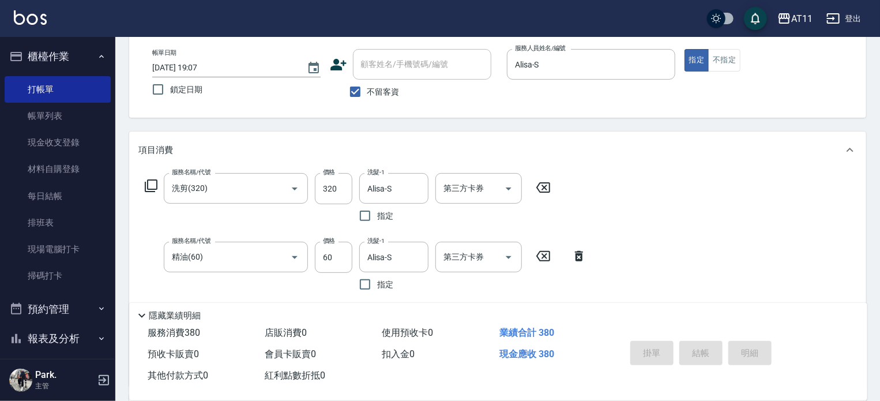
type input "2025/10/07 19:08"
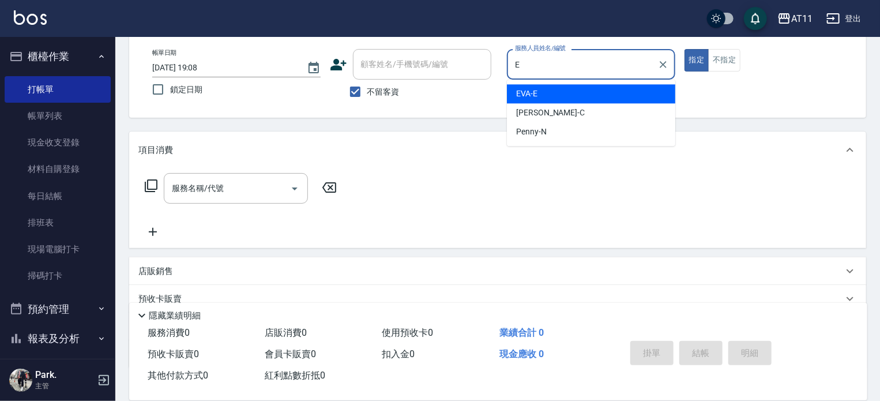
type input "EVA-E"
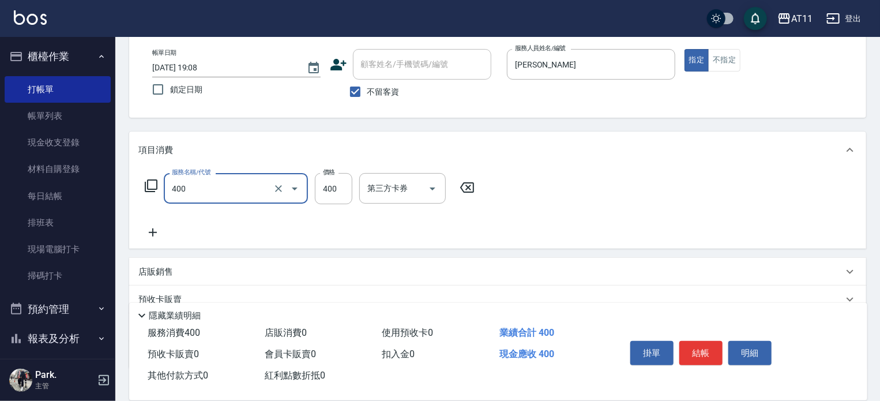
type input "洗剪(400)"
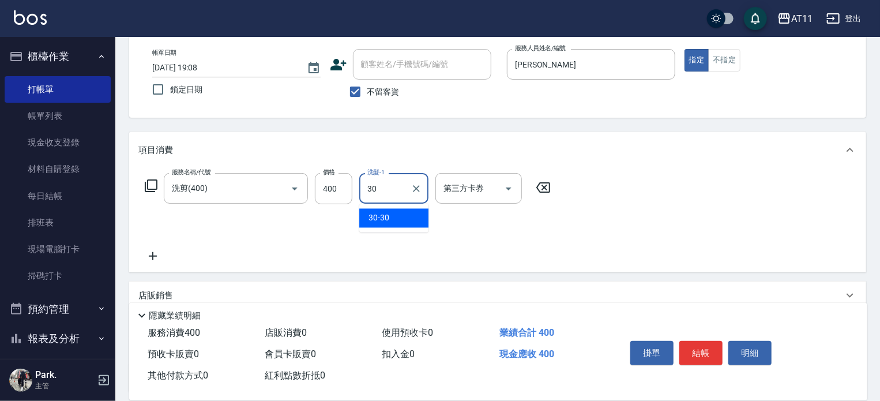
type input "30-30"
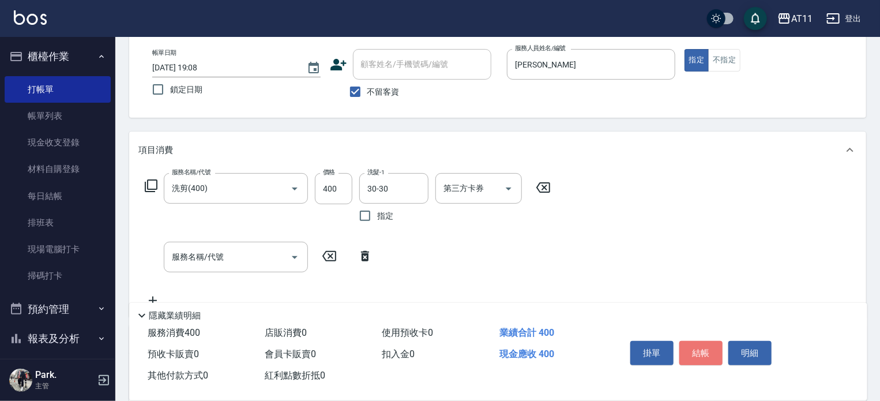
click at [691, 343] on button "結帳" at bounding box center [701, 353] width 43 height 24
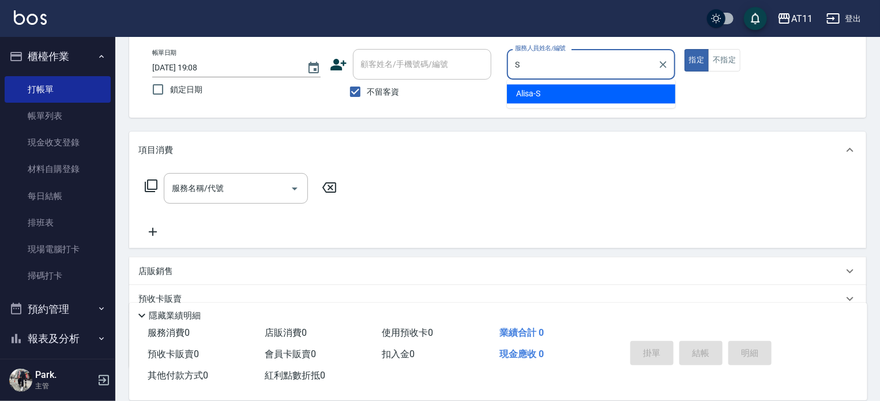
type input "Alisa-S"
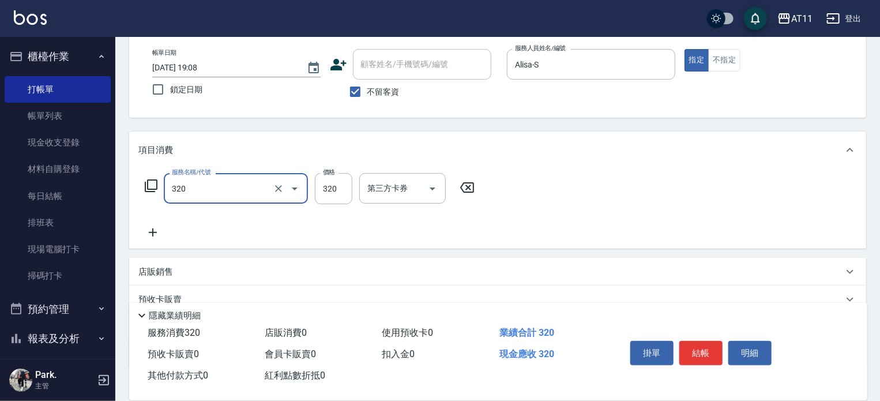
type input "洗剪(320)"
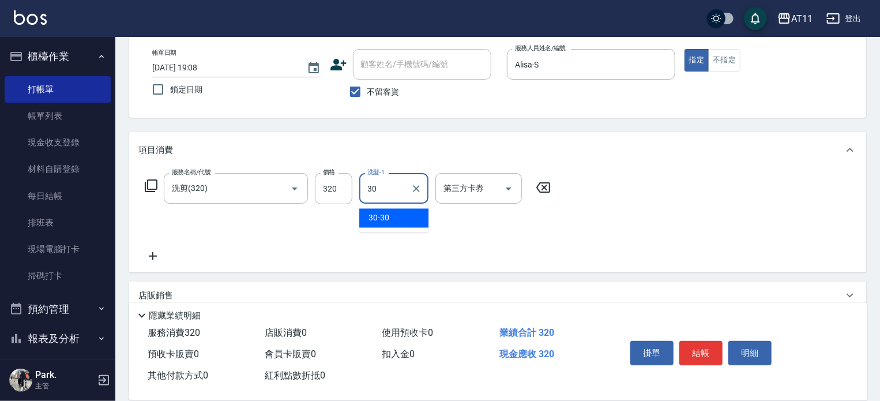
type input "30-30"
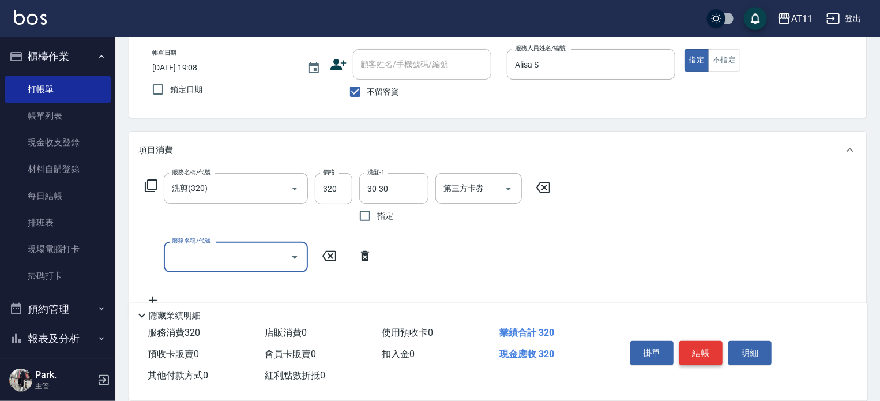
click at [702, 348] on button "結帳" at bounding box center [701, 353] width 43 height 24
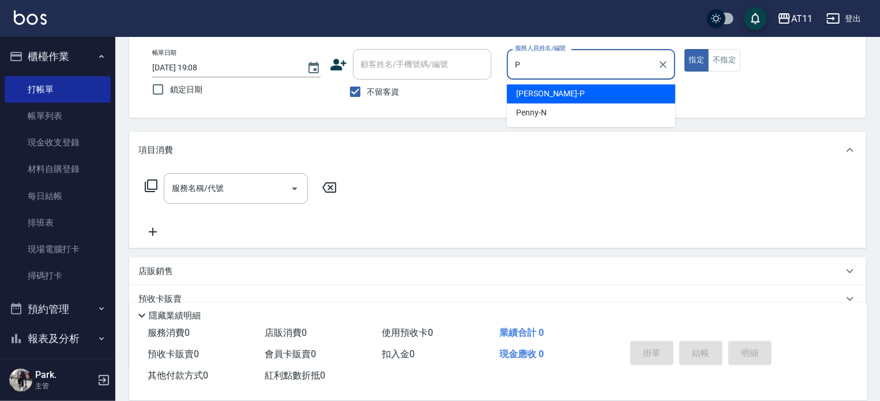
type input "Park-P"
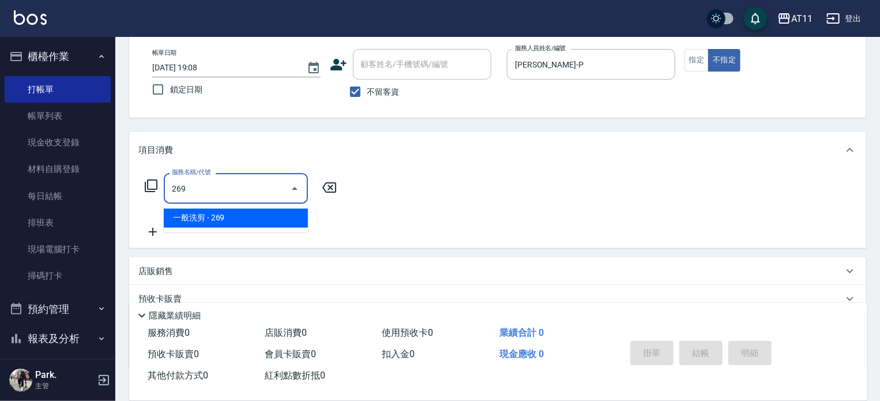
type input "一般洗剪(269)"
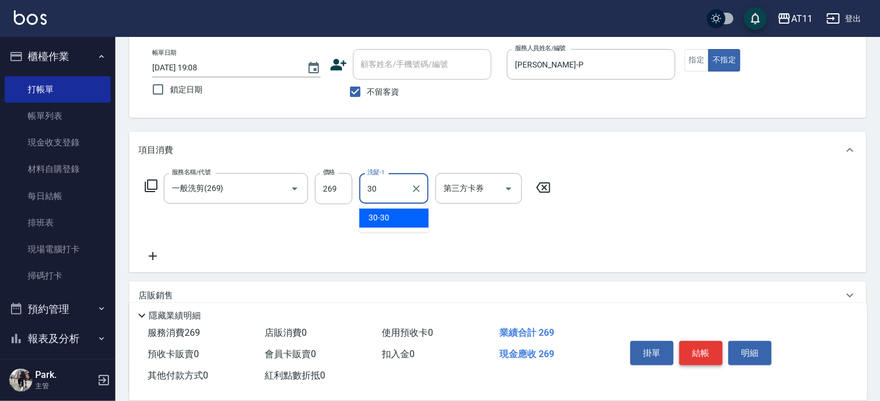
type input "30-30"
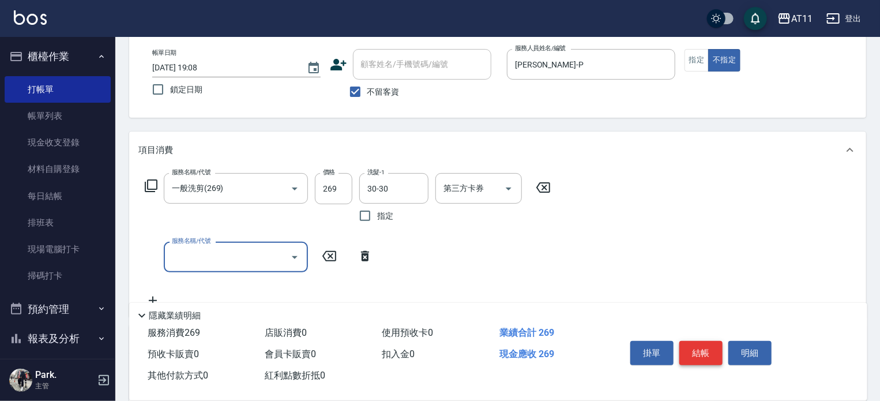
click at [702, 348] on button "結帳" at bounding box center [701, 353] width 43 height 24
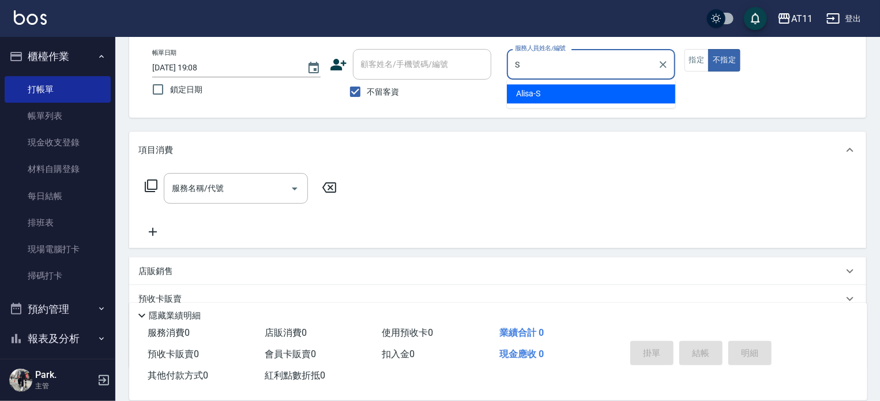
type input "Alisa-S"
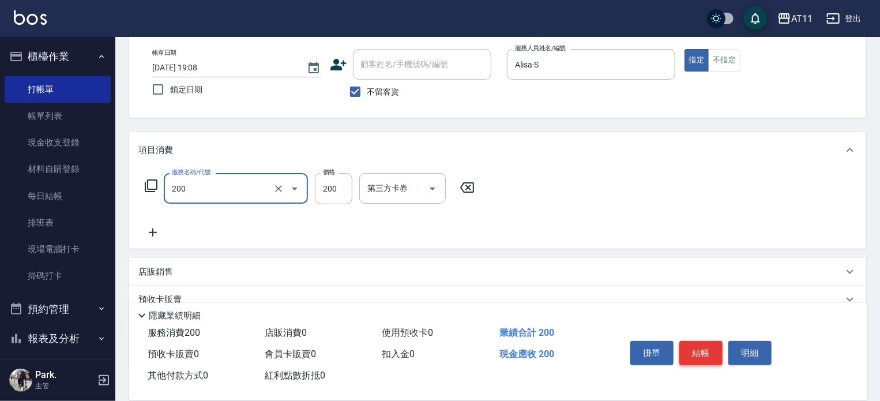
type input "剪髮(200)"
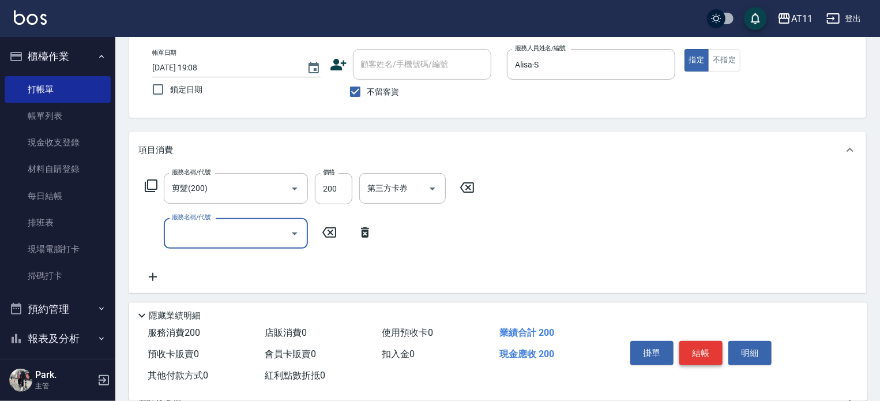
click at [700, 348] on button "結帳" at bounding box center [701, 353] width 43 height 24
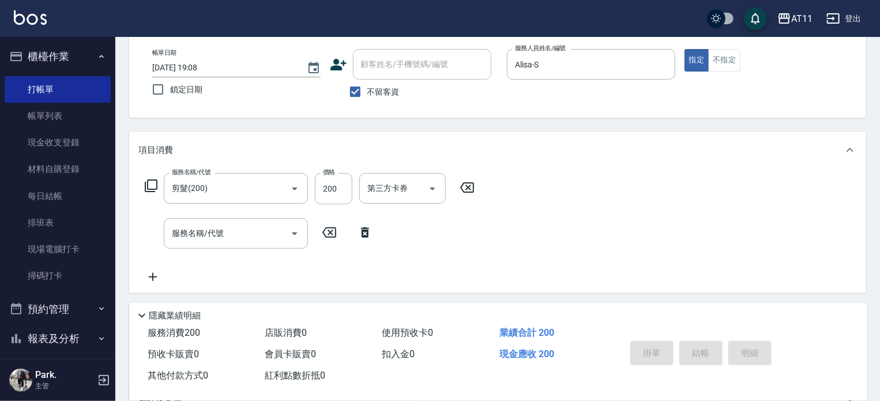
type input "2025/10/07 19:09"
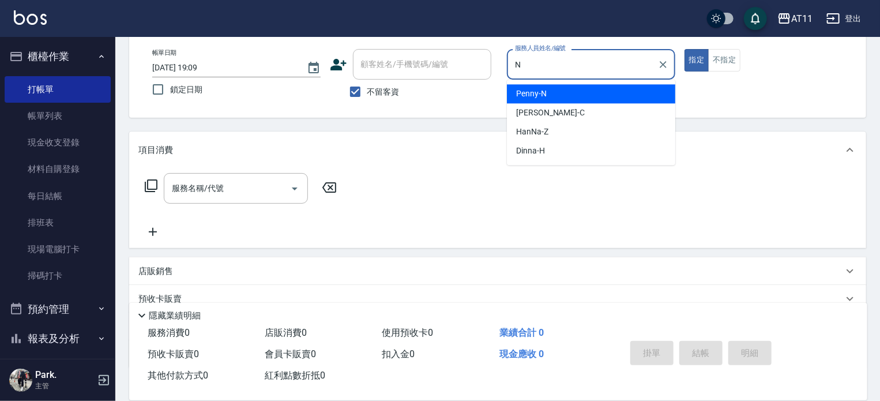
type input "Penny-N"
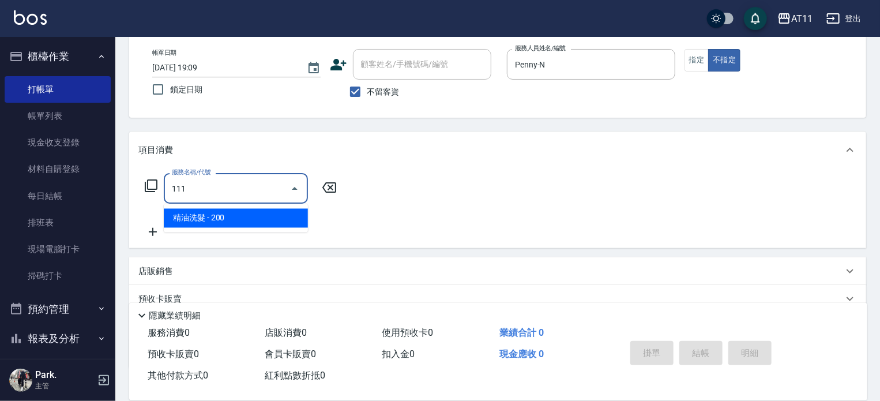
type input "精油洗髮(111)"
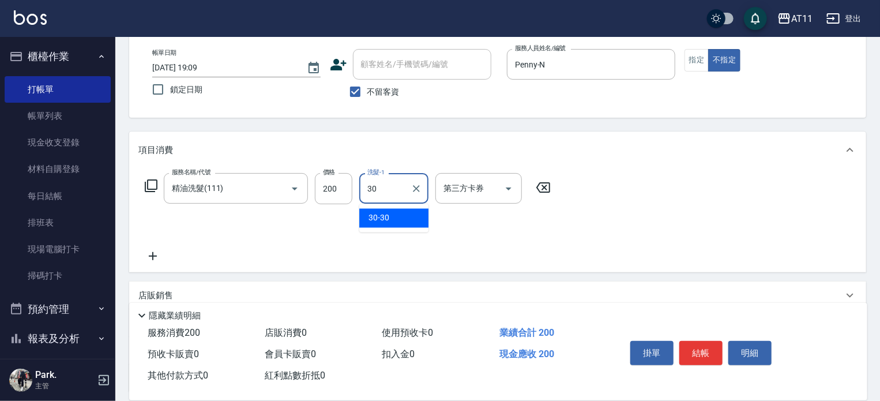
type input "30-30"
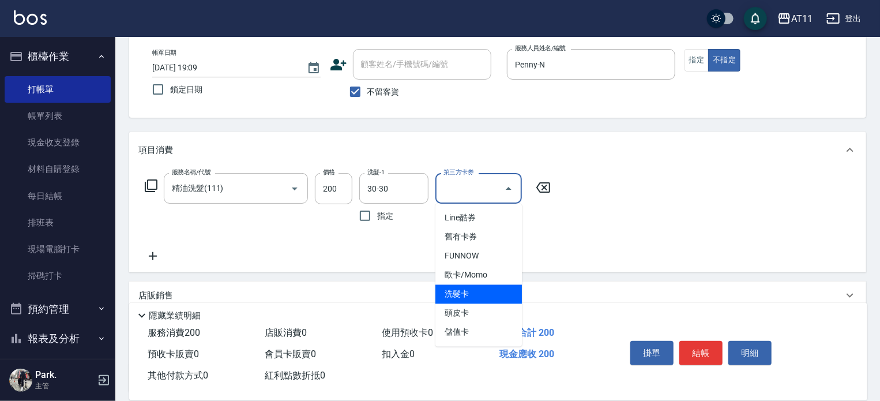
type input "洗髮卡"
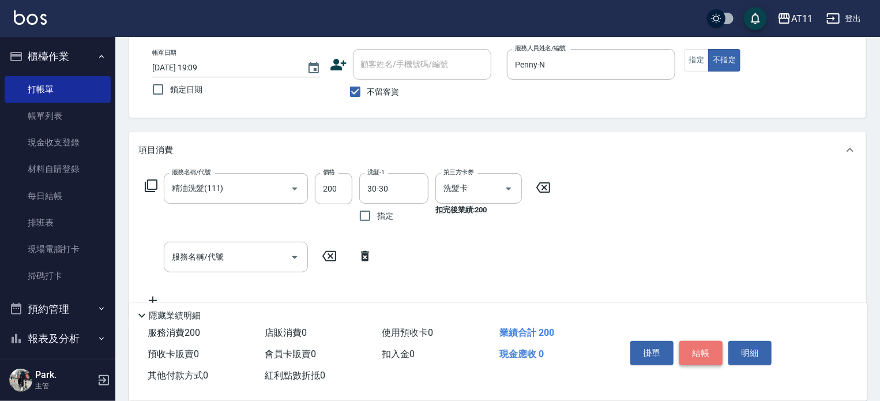
click at [704, 348] on button "結帳" at bounding box center [701, 353] width 43 height 24
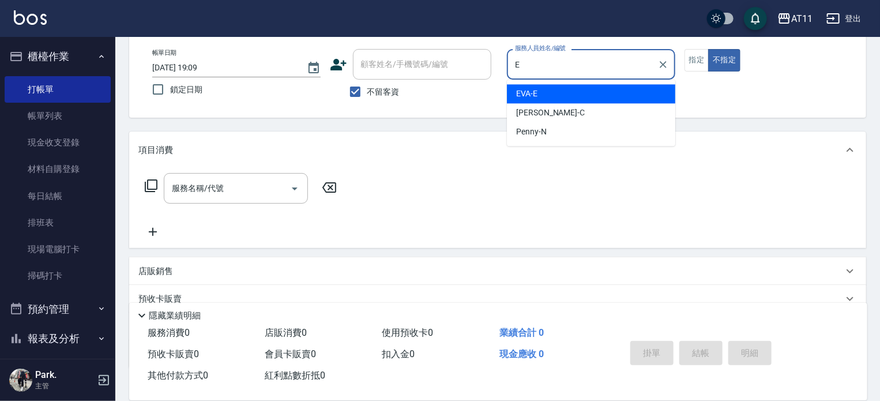
type input "EVA-E"
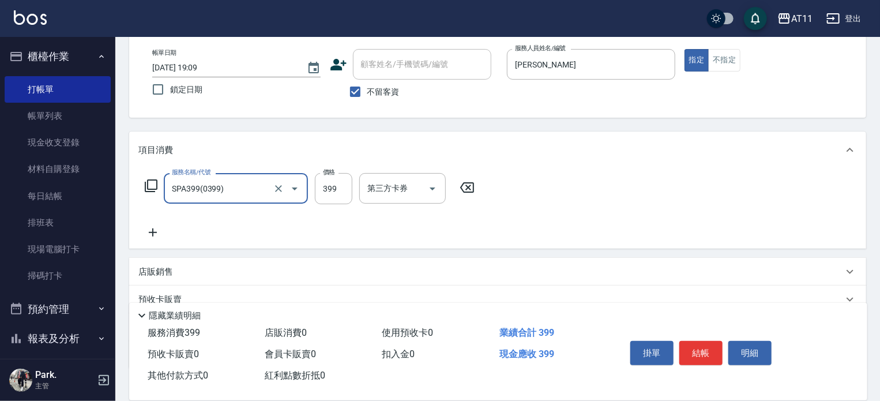
type input "SPA399(0399)"
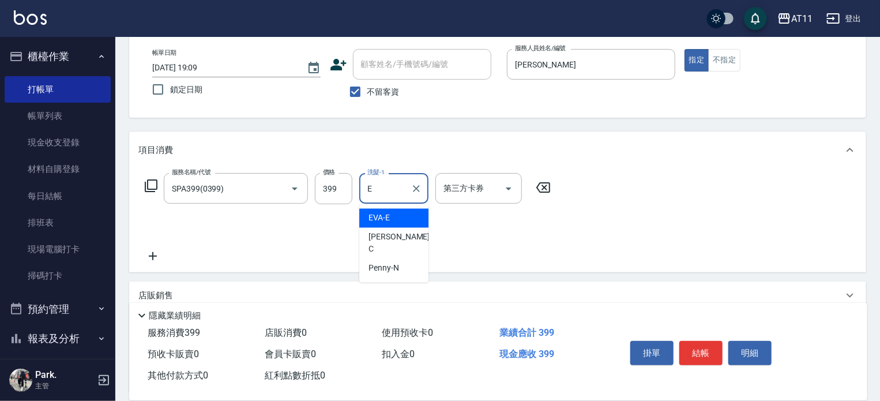
type input "EVA-E"
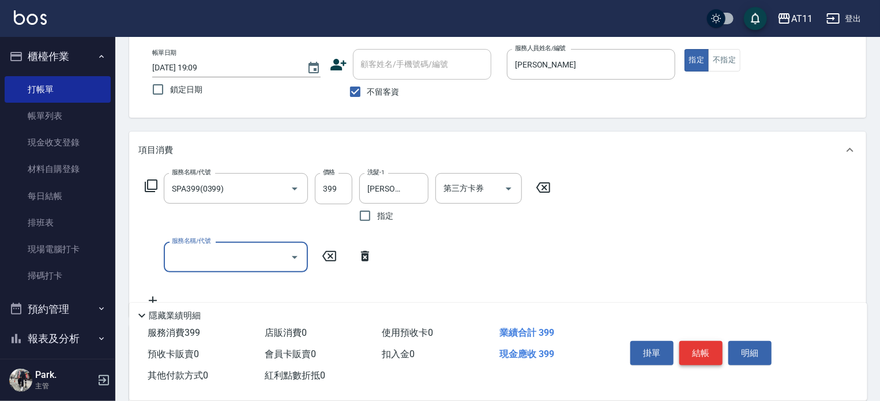
click at [705, 343] on button "結帳" at bounding box center [701, 353] width 43 height 24
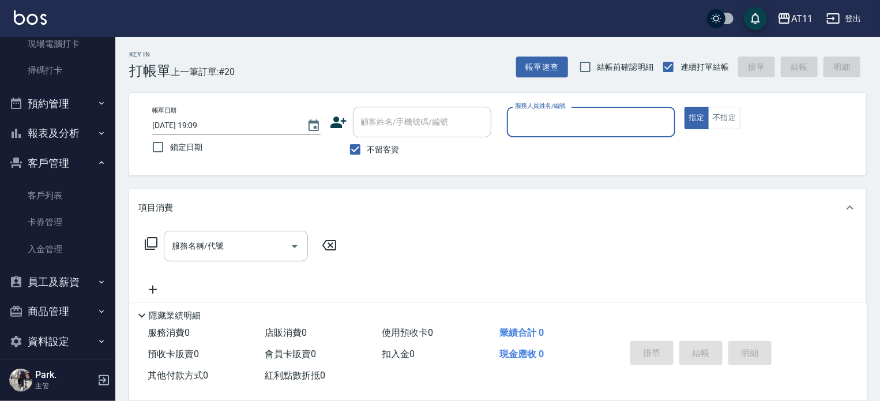
scroll to position [216, 0]
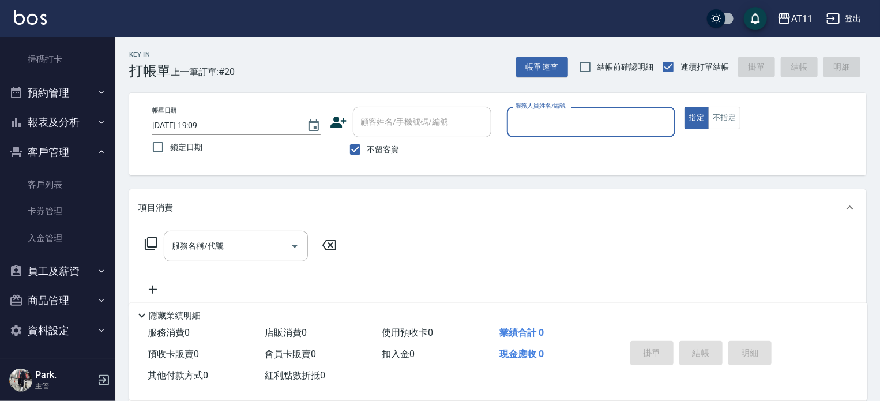
click at [74, 118] on button "報表及分析" at bounding box center [58, 122] width 106 height 30
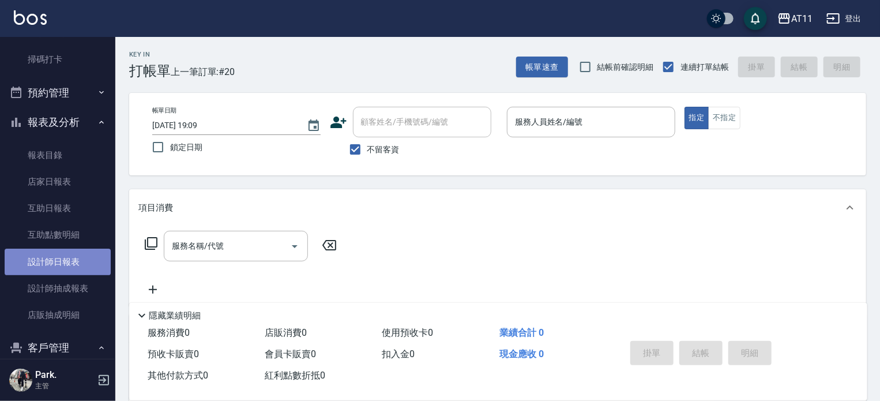
click at [72, 262] on link "設計師日報表" at bounding box center [58, 262] width 106 height 27
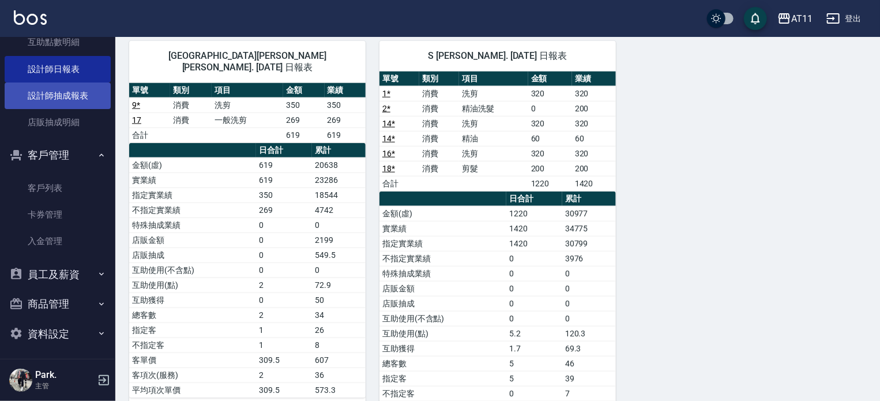
scroll to position [412, 0]
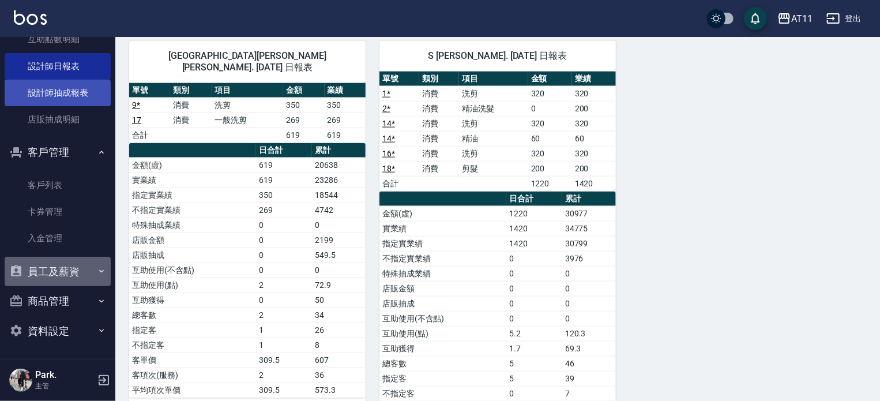
click at [70, 279] on button "員工及薪資" at bounding box center [58, 272] width 106 height 30
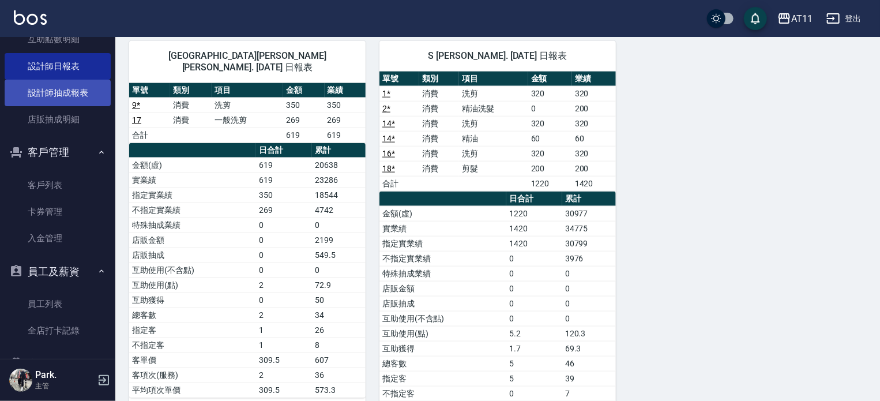
scroll to position [475, 0]
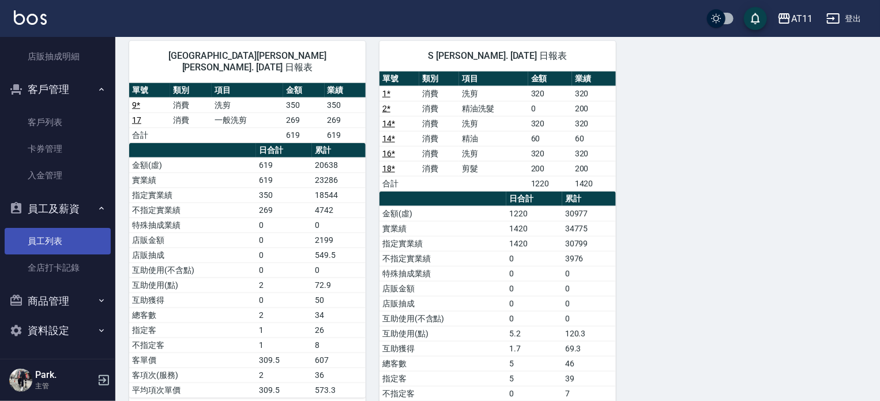
click at [69, 242] on link "員工列表" at bounding box center [58, 241] width 106 height 27
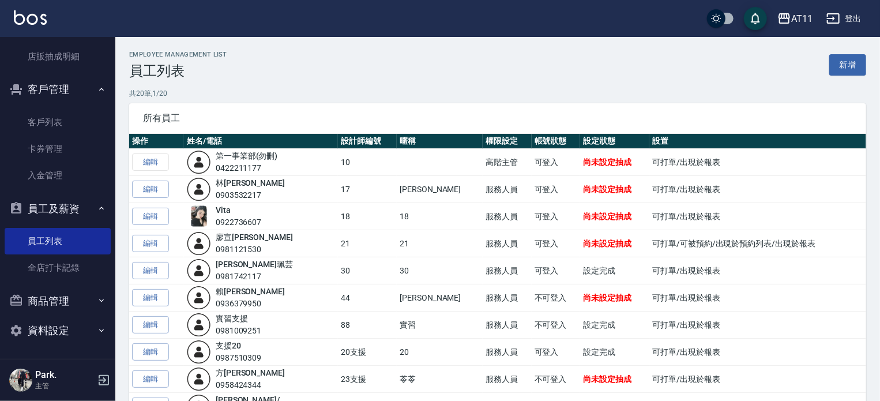
click at [162, 91] on p "共 20 筆, 1 / 20" at bounding box center [497, 93] width 737 height 10
click at [38, 268] on link "全店打卡記錄" at bounding box center [58, 267] width 106 height 27
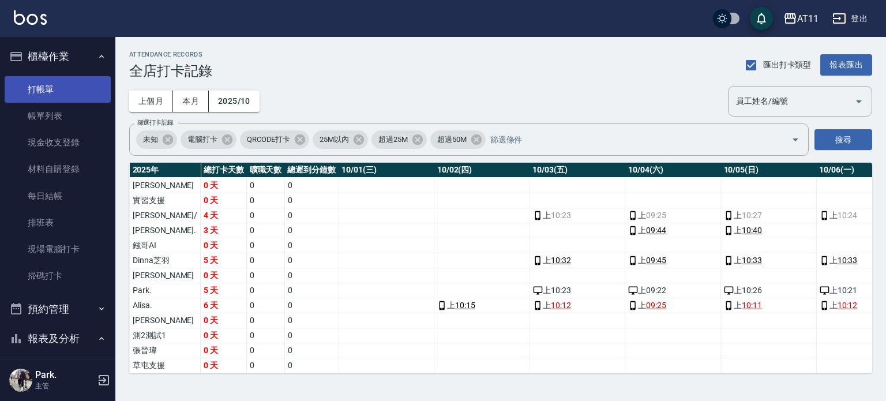
click at [39, 87] on link "打帳單" at bounding box center [58, 89] width 106 height 27
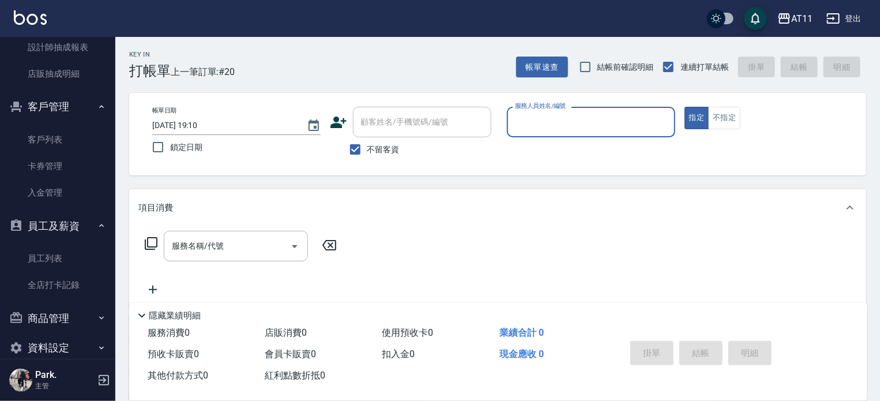
scroll to position [462, 0]
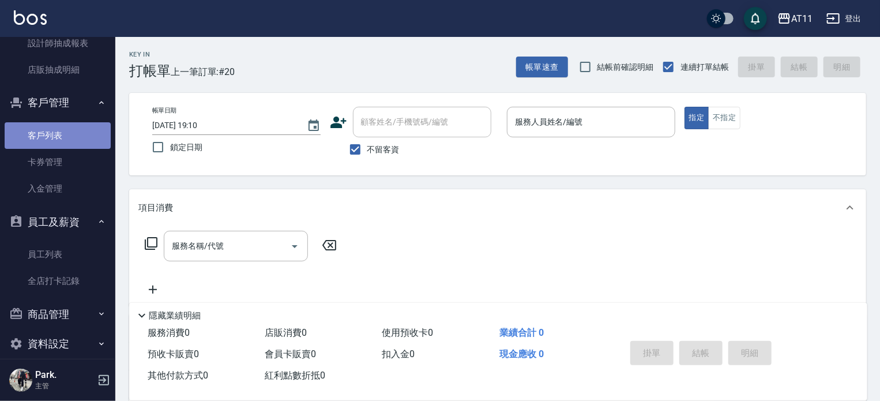
click at [65, 132] on link "客戶列表" at bounding box center [58, 135] width 106 height 27
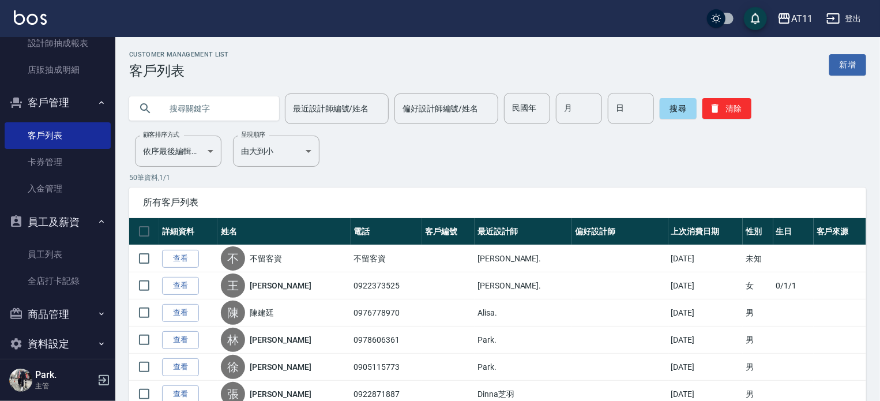
click at [195, 111] on input "text" at bounding box center [216, 108] width 108 height 31
type input "詹"
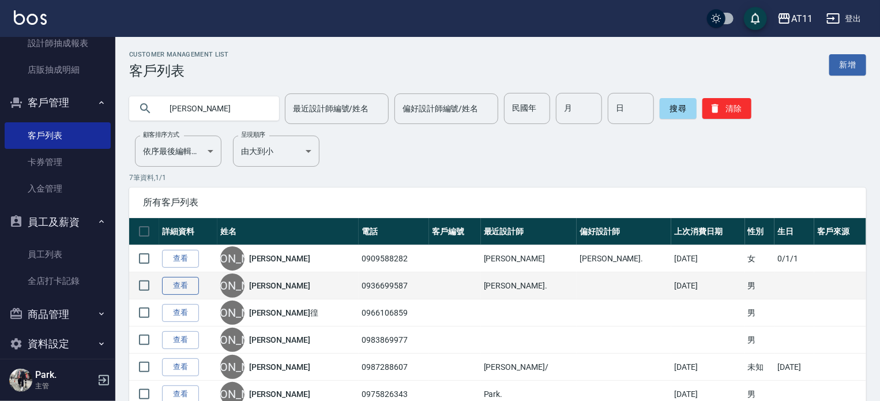
click at [180, 287] on link "查看" at bounding box center [180, 286] width 37 height 18
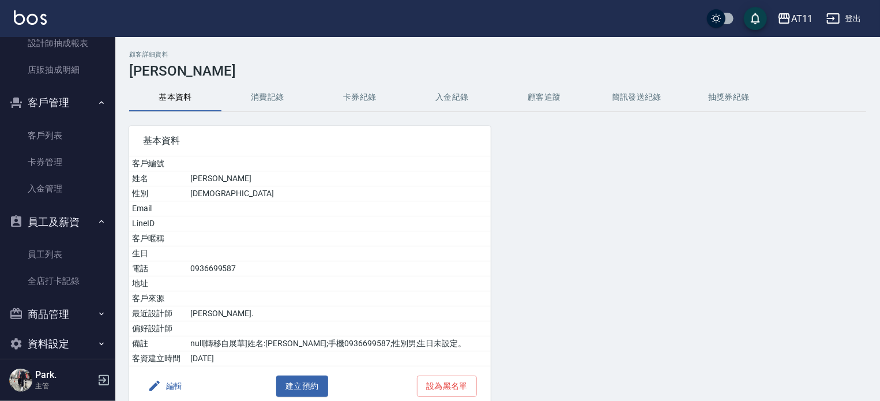
drag, startPoint x: 462, startPoint y: 100, endPoint x: 485, endPoint y: 99, distance: 23.7
click at [462, 99] on button "入金紀錄" at bounding box center [452, 98] width 92 height 28
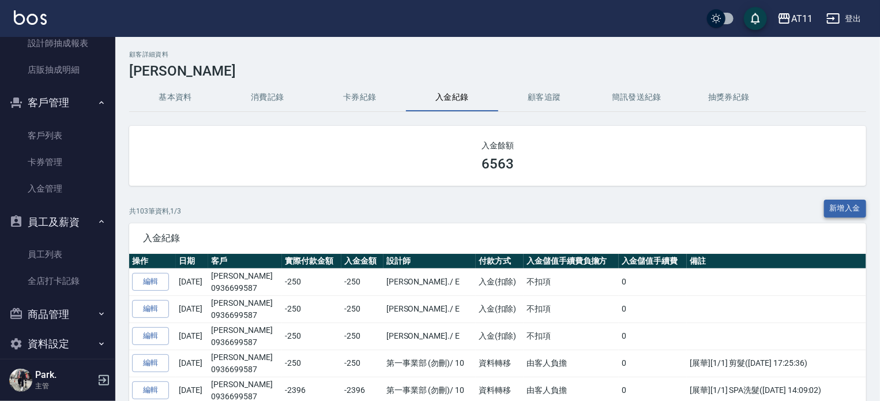
click at [848, 209] on button "新增入金" at bounding box center [845, 209] width 43 height 18
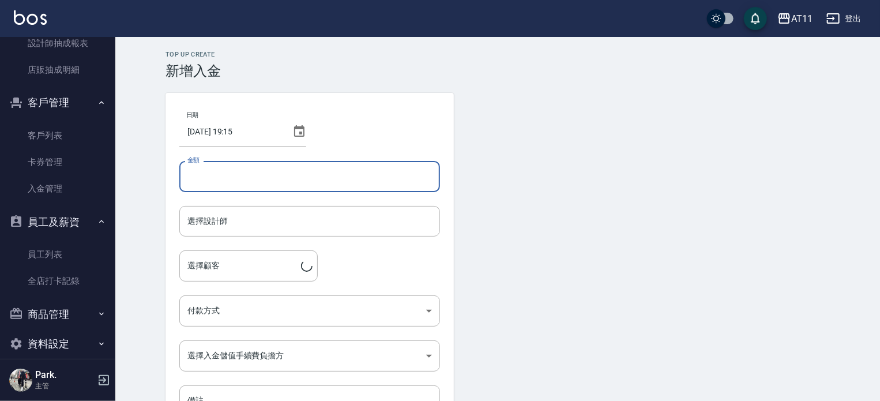
click at [248, 186] on input "金額" at bounding box center [309, 176] width 261 height 31
type input "-799"
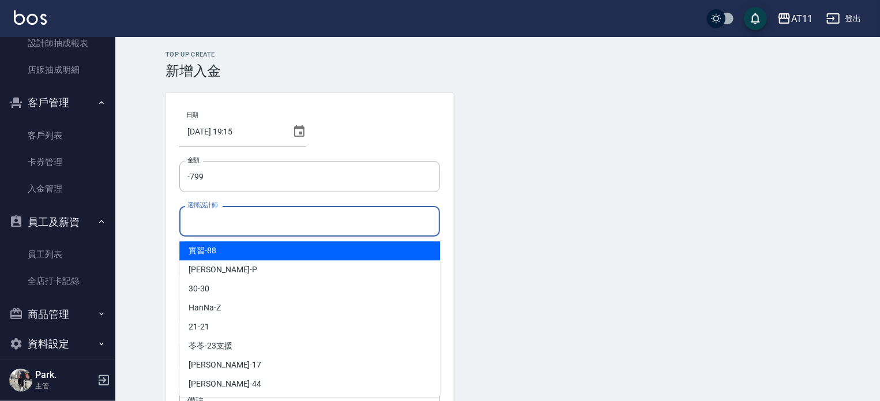
click at [257, 218] on input "選擇設計師" at bounding box center [310, 221] width 250 height 20
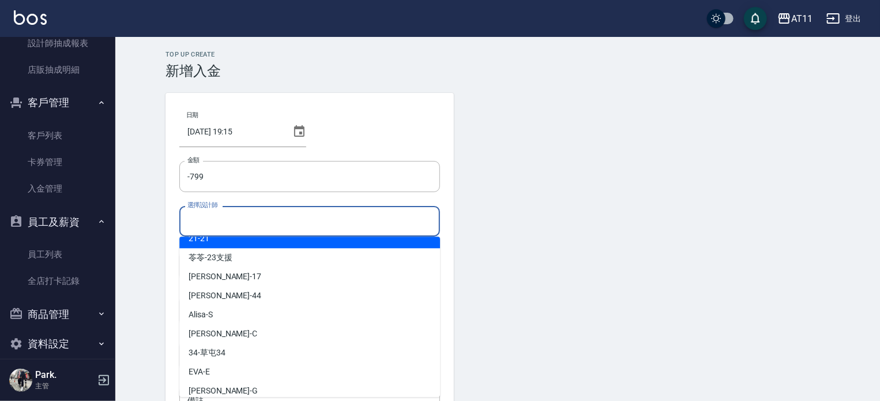
scroll to position [115, 0]
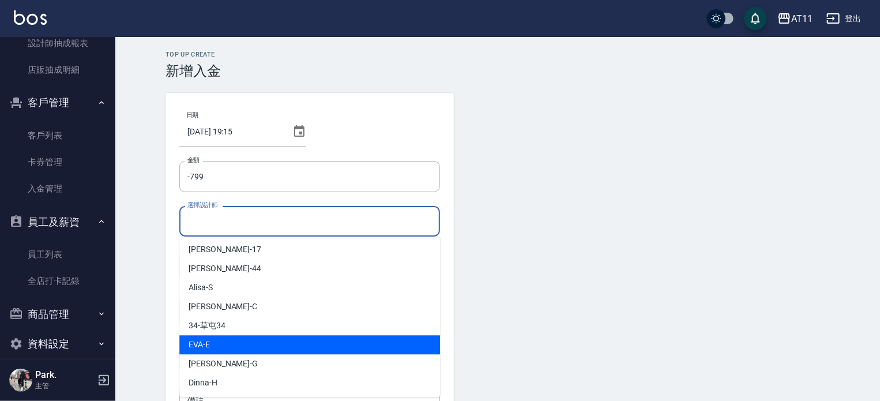
click at [271, 348] on div "EVA -E" at bounding box center [309, 344] width 261 height 19
type input "EVA-E"
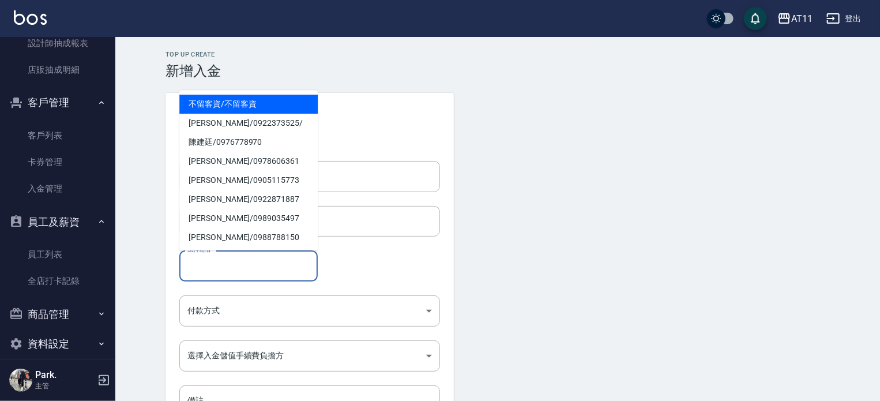
click at [205, 274] on input "選擇顧客" at bounding box center [249, 266] width 128 height 20
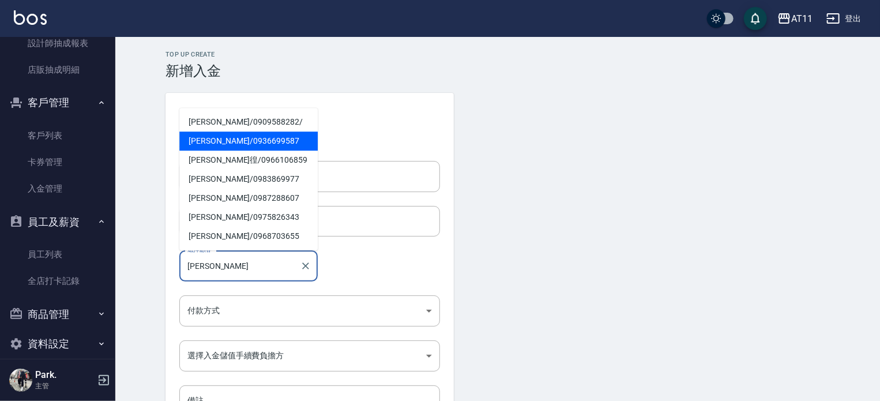
click at [235, 136] on span "詹明山 / 0936699587" at bounding box center [248, 141] width 138 height 19
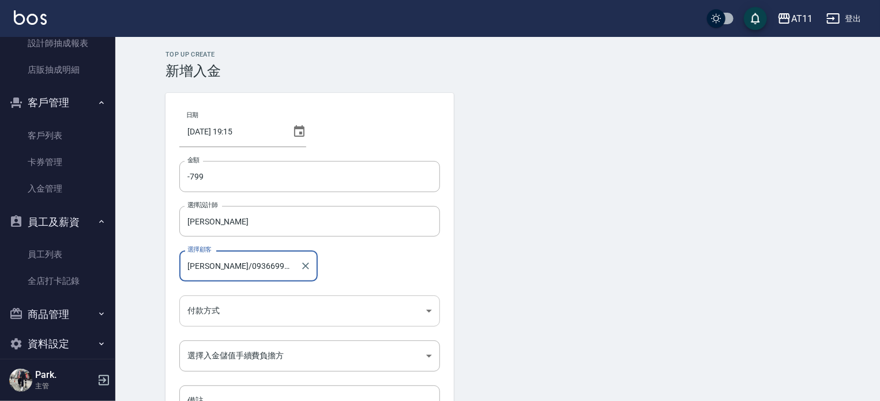
type input "詹明山/0936699587"
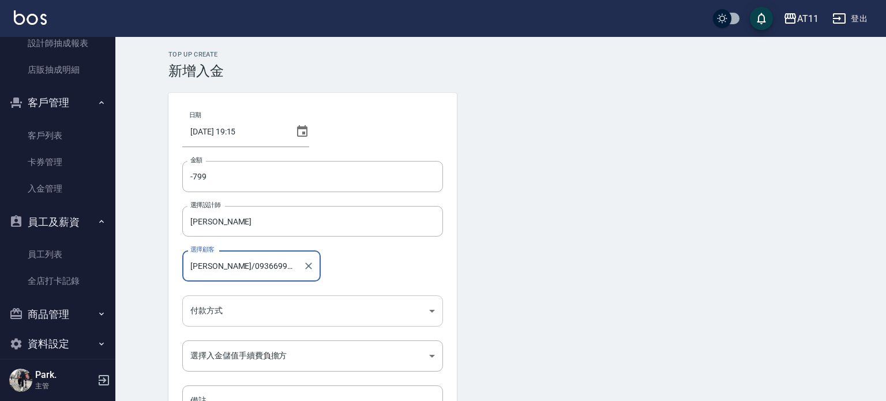
click at [212, 311] on body "AT11 登出 櫃檯作業 打帳單 帳單列表 現金收支登錄 材料自購登錄 每日結帳 排班表 現場電腦打卡 掃碼打卡 預約管理 預約管理 單日預約紀錄 單週預約紀…" at bounding box center [443, 239] width 886 height 479
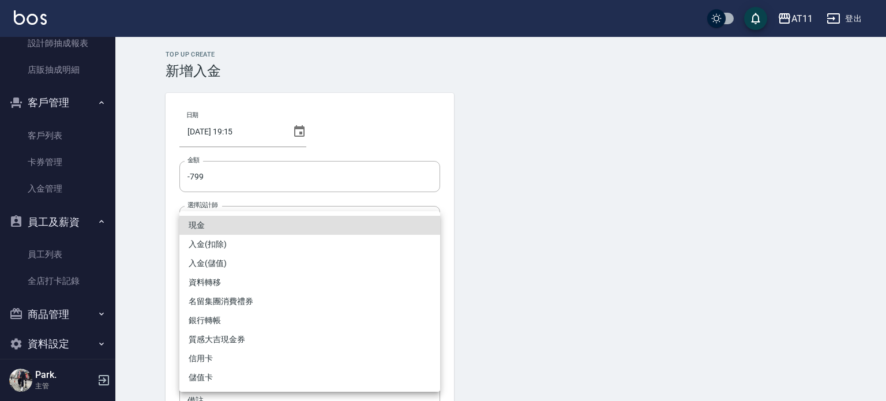
click at [210, 244] on li "入金(扣除)" at bounding box center [309, 244] width 261 height 19
type input "入金(扣除)"
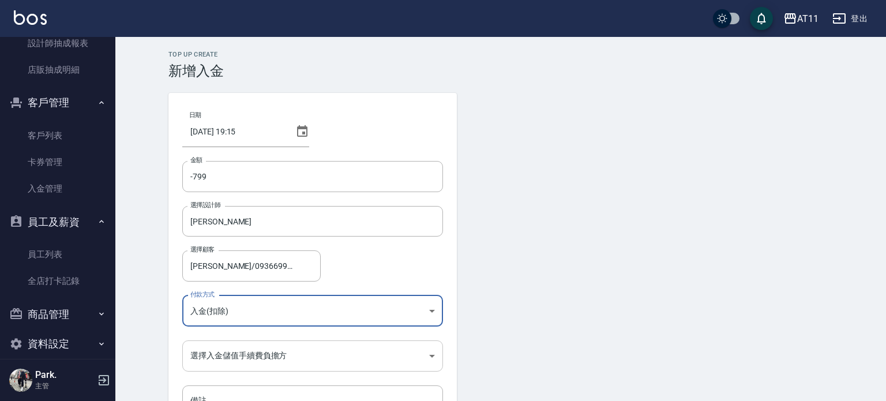
click at [220, 357] on body "AT11 登出 櫃檯作業 打帳單 帳單列表 現金收支登錄 材料自購登錄 每日結帳 排班表 現場電腦打卡 掃碼打卡 預約管理 預約管理 單日預約紀錄 單週預約紀…" at bounding box center [443, 239] width 886 height 479
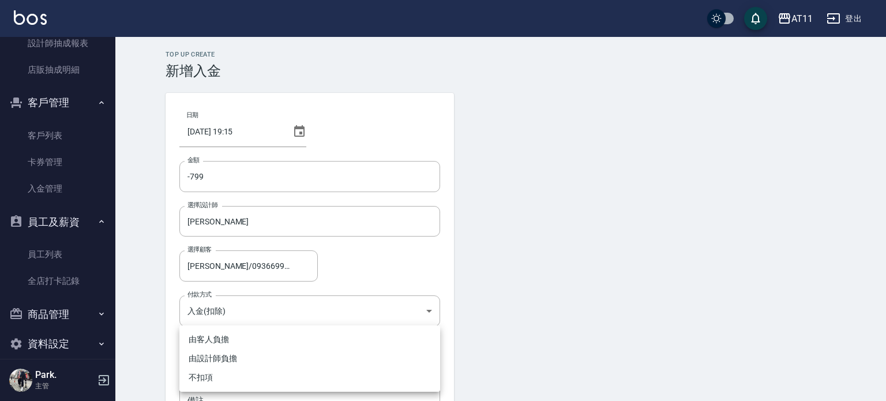
click at [215, 381] on li "不扣項" at bounding box center [309, 377] width 261 height 19
type input "WITHOUTHANDLINGFEE"
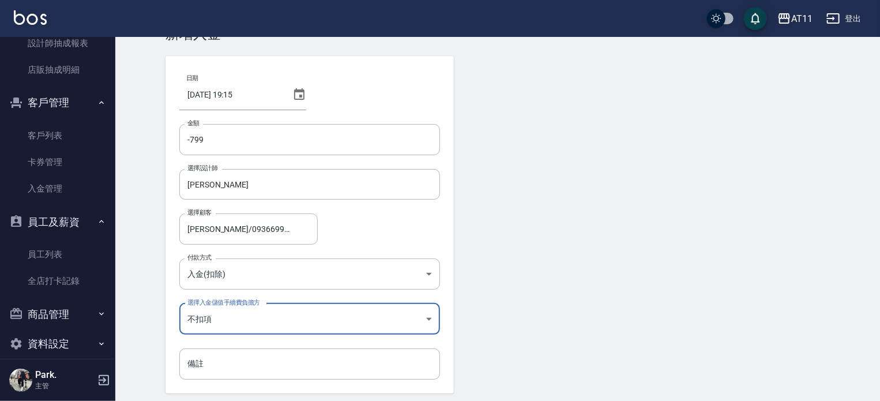
scroll to position [78, 0]
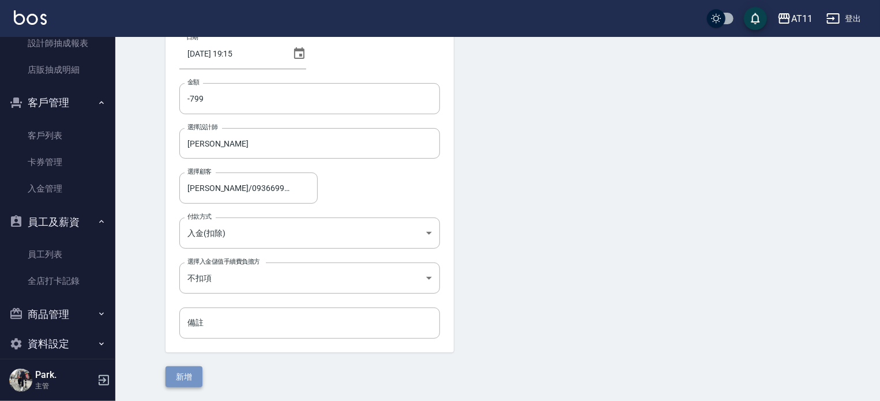
click at [188, 371] on button "新增" at bounding box center [184, 376] width 37 height 21
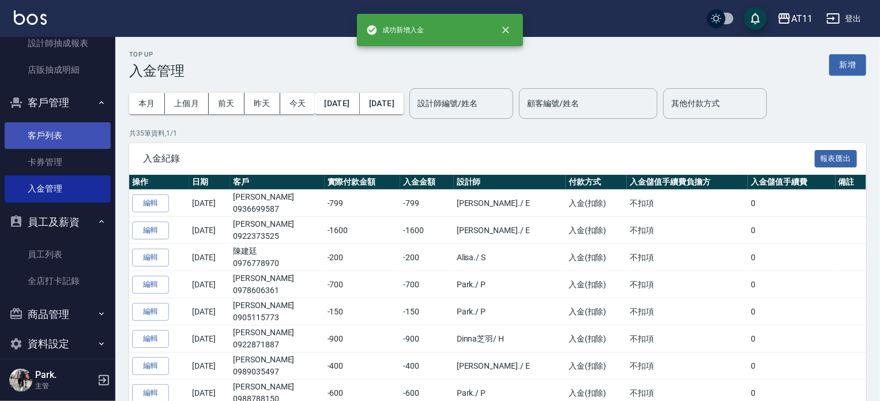
click at [56, 137] on link "客戶列表" at bounding box center [58, 135] width 106 height 27
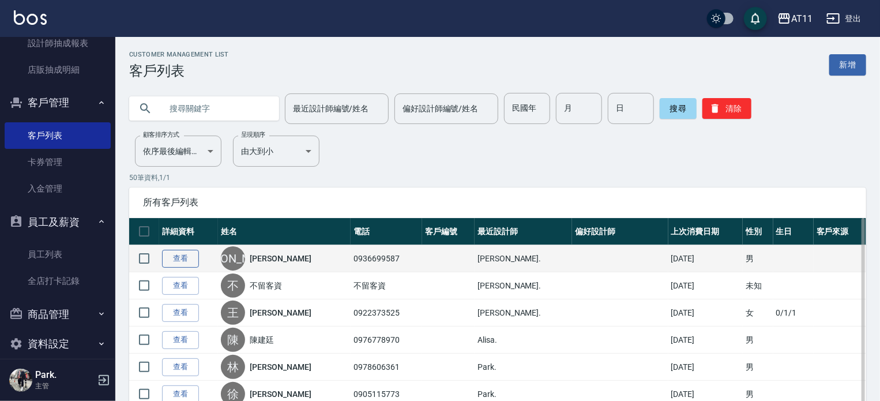
click at [170, 259] on link "查看" at bounding box center [180, 259] width 37 height 18
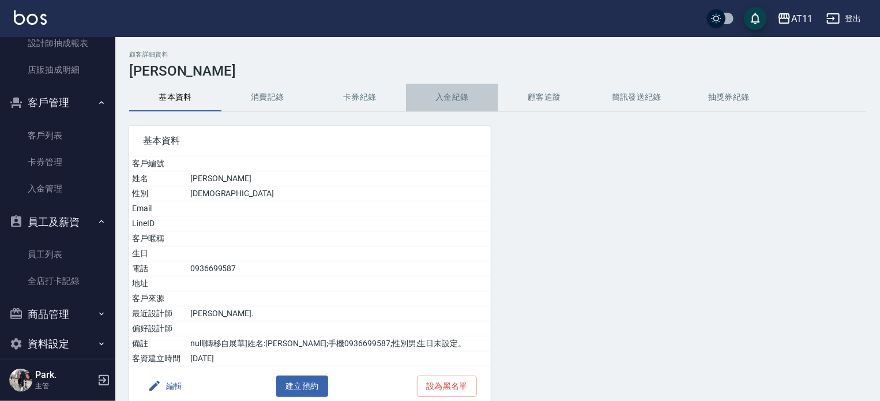
click at [451, 95] on button "入金紀錄" at bounding box center [452, 98] width 92 height 28
